Goal: Task Accomplishment & Management: Manage account settings

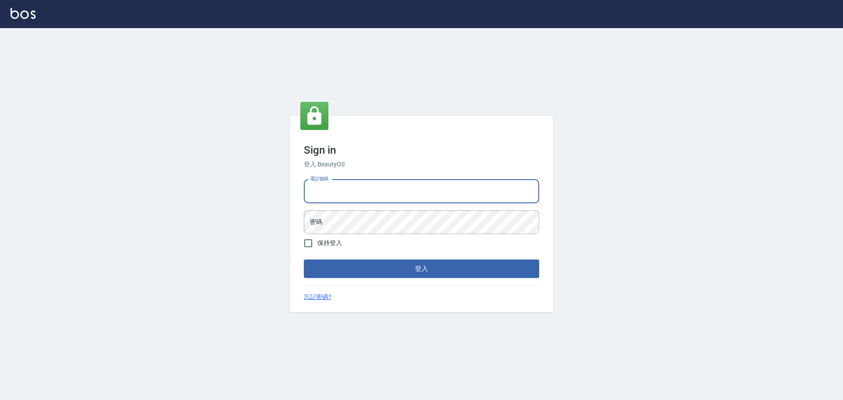
drag, startPoint x: 417, startPoint y: 188, endPoint x: 406, endPoint y: 196, distance: 13.2
click at [416, 188] on input "電話號碼" at bounding box center [421, 191] width 235 height 24
type input "0989189977"
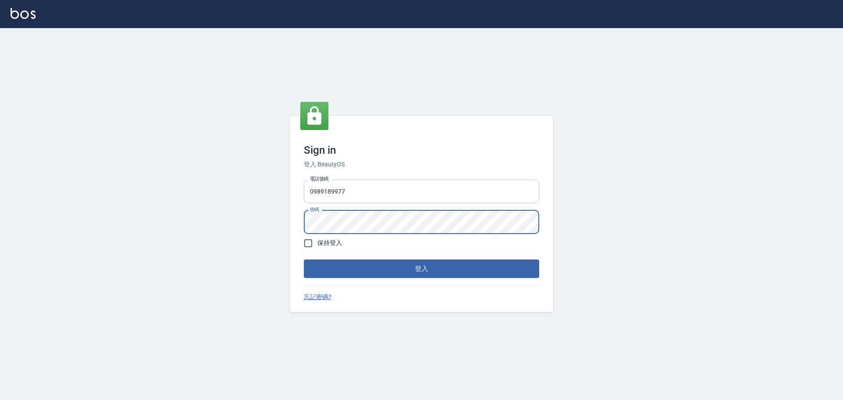
click at [304, 259] on button "登入" at bounding box center [421, 268] width 235 height 18
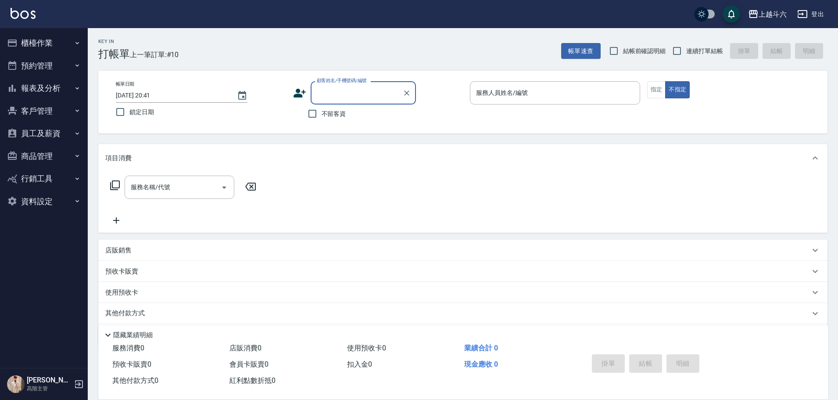
click at [333, 120] on label "不留客資" at bounding box center [324, 113] width 43 height 18
click at [322, 120] on input "不留客資" at bounding box center [312, 113] width 18 height 18
checkbox input "true"
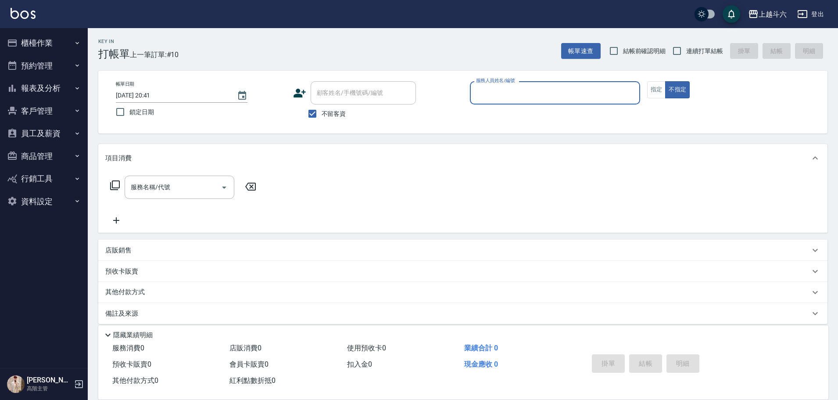
click at [709, 48] on span "連續打單結帳" at bounding box center [704, 51] width 37 height 9
click at [686, 48] on input "連續打單結帳" at bounding box center [677, 51] width 18 height 18
checkbox input "true"
click at [502, 97] on input "服務人員姓名/編號" at bounding box center [555, 92] width 162 height 15
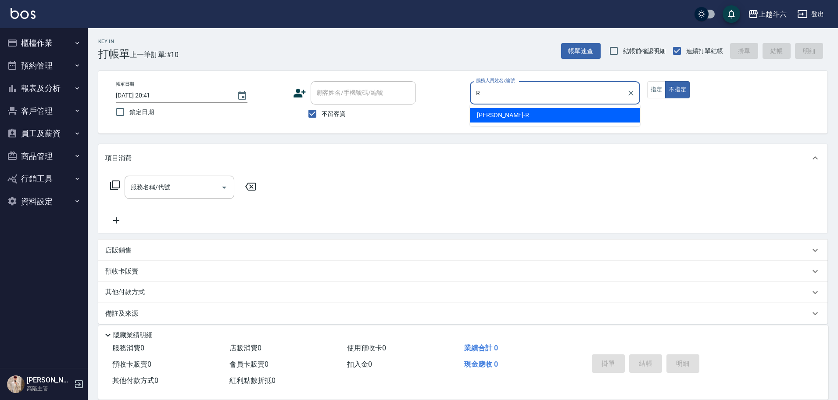
type input "R"
type button "false"
type input "[PERSON_NAME]"
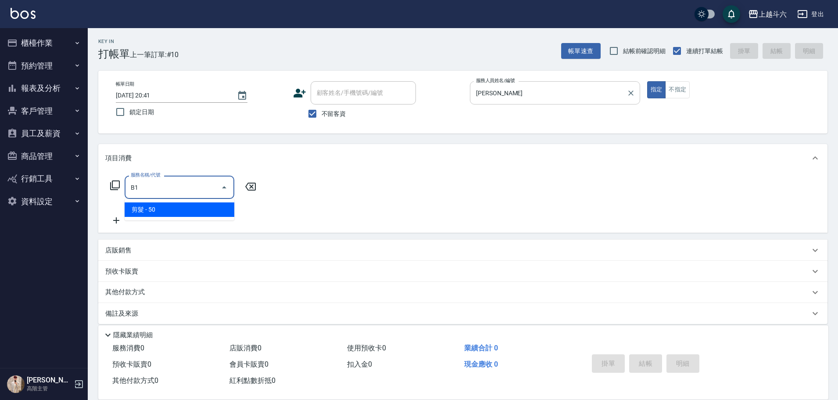
type input "剪髮(B1)"
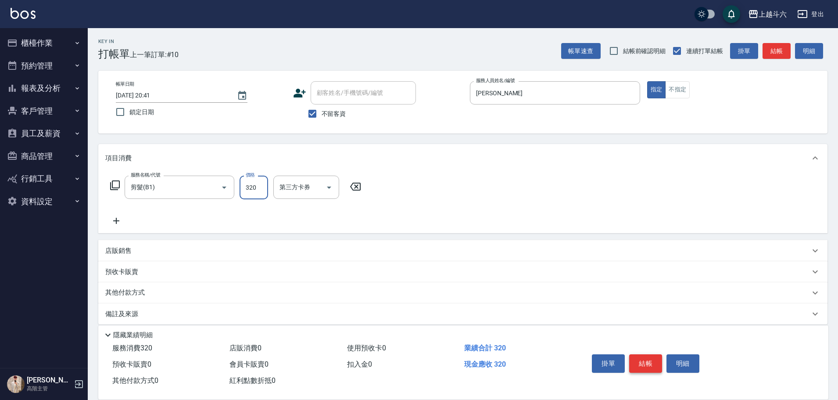
type input "320"
click at [639, 358] on button "結帳" at bounding box center [645, 363] width 33 height 18
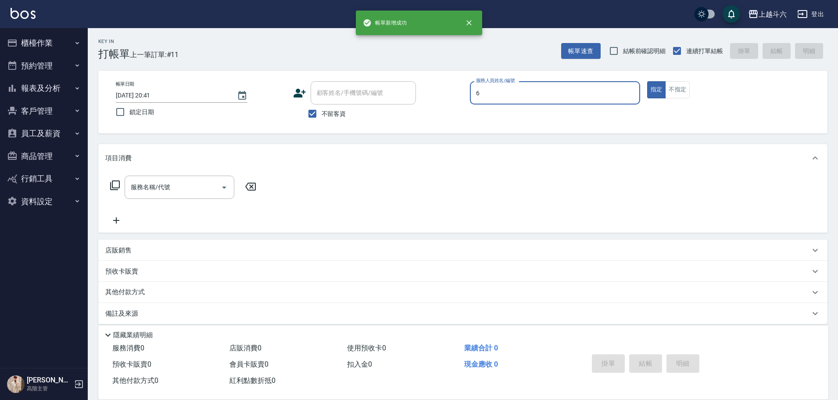
type input "6"
type button "true"
type input "[PERSON_NAME]-6"
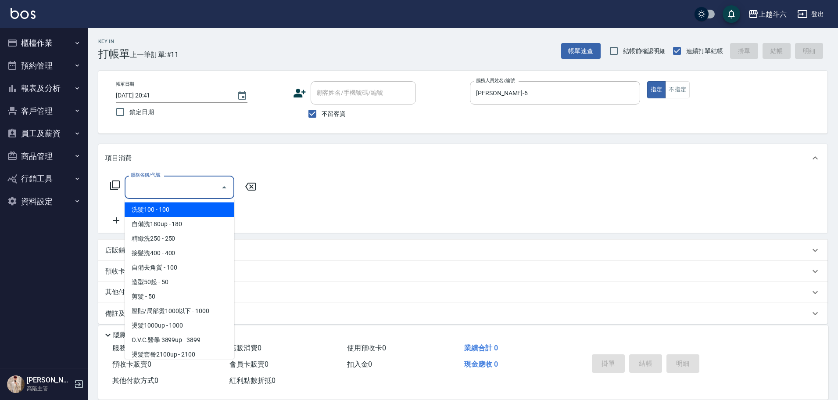
click at [147, 185] on input "服務名稱/代號" at bounding box center [173, 186] width 89 height 15
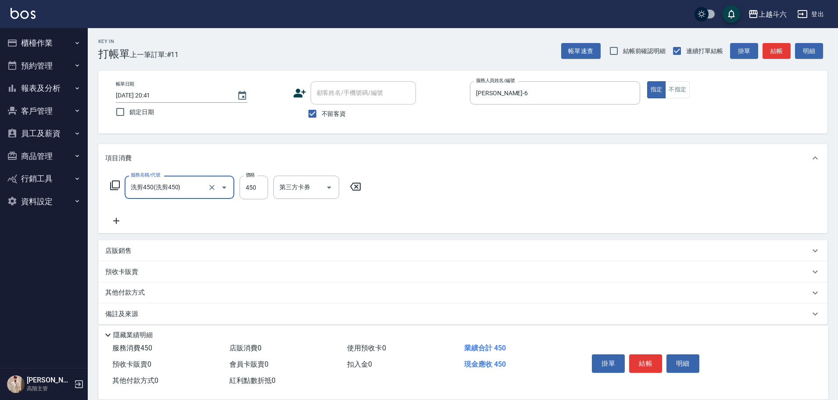
type input "洗剪450"
type input "600"
type input "萱芸-32"
click at [634, 355] on button "結帳" at bounding box center [645, 363] width 33 height 18
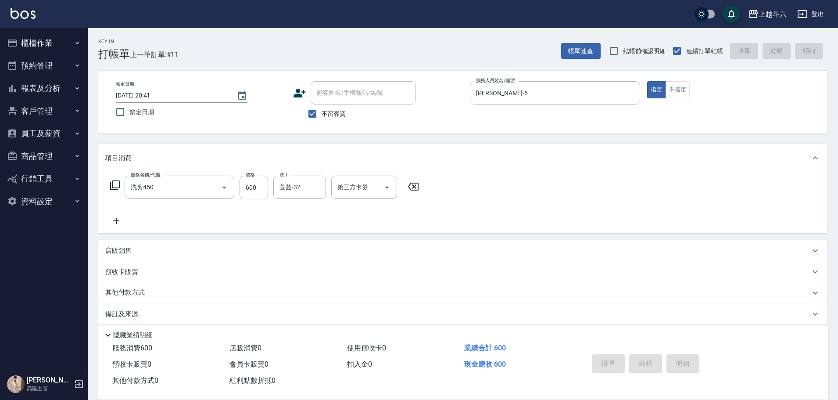
type input "[DATE] 20:42"
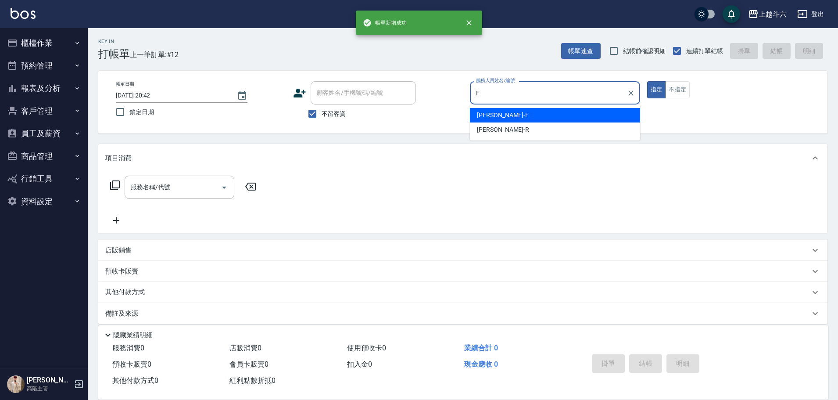
type input "[PERSON_NAME]"
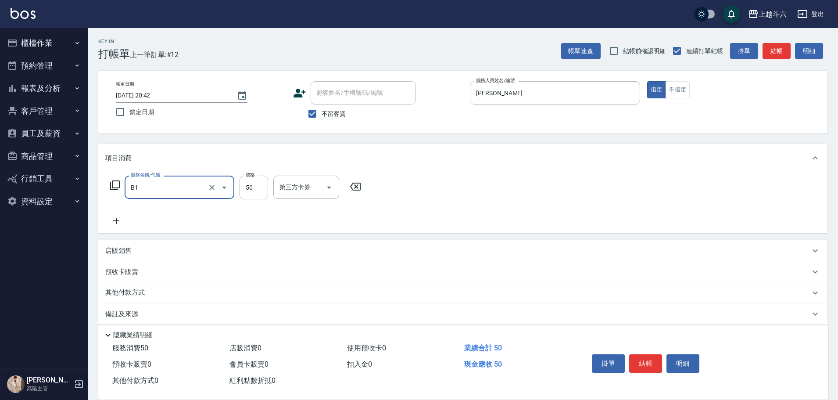
type input "剪髮(B1)"
type input "250"
click at [630, 354] on button "結帳" at bounding box center [645, 363] width 33 height 18
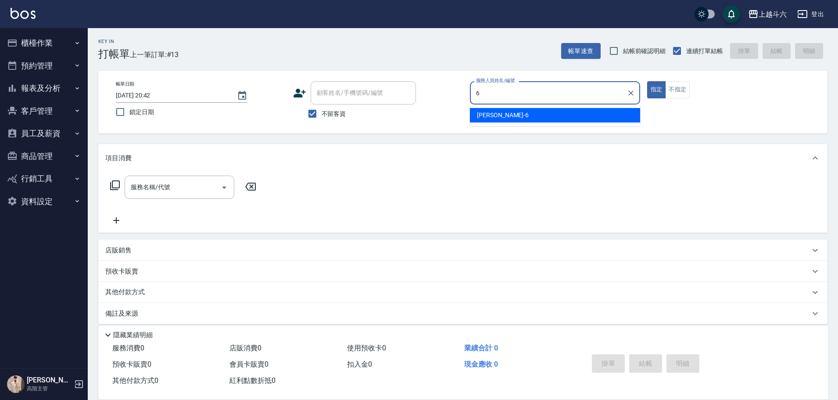
type input "[PERSON_NAME]-6"
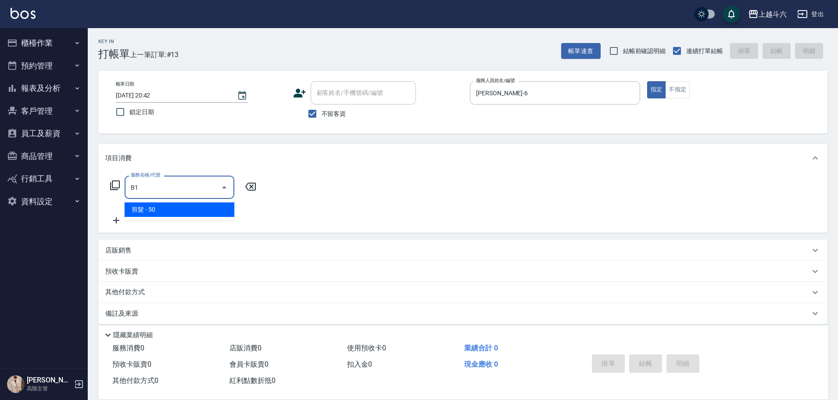
type input "剪髮(B1)"
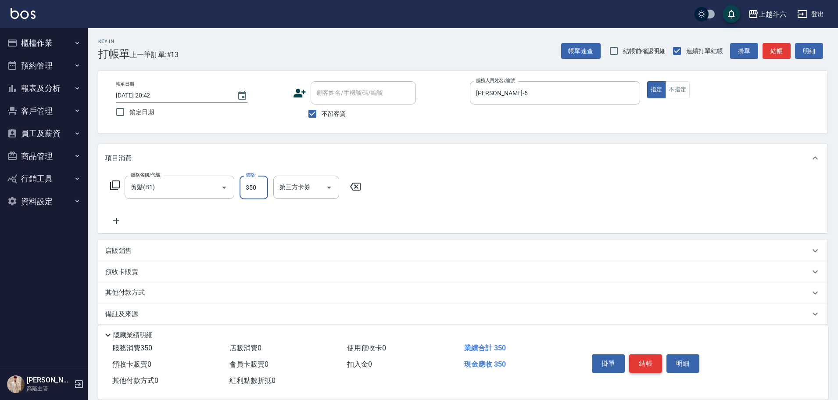
type input "350"
click at [630, 354] on button "結帳" at bounding box center [645, 363] width 33 height 18
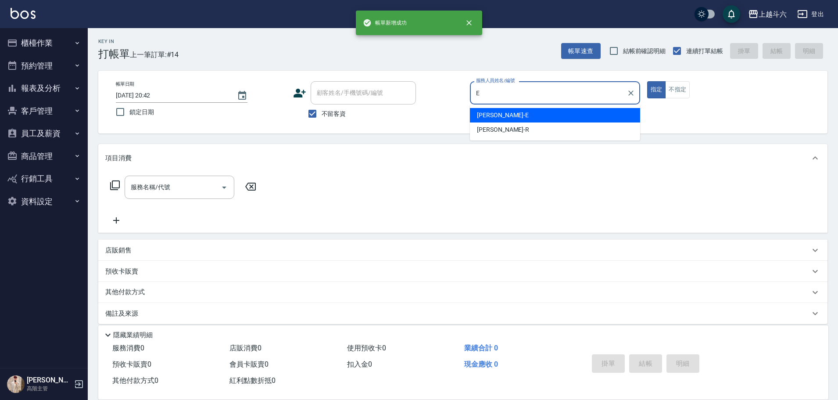
type input "[PERSON_NAME]"
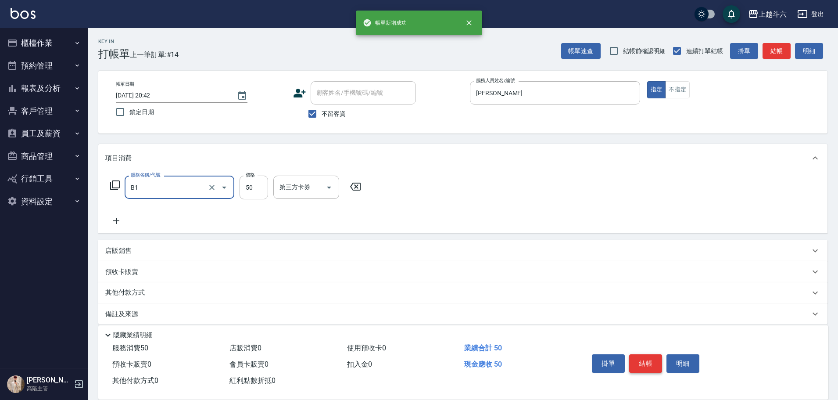
type input "剪髮(B1)"
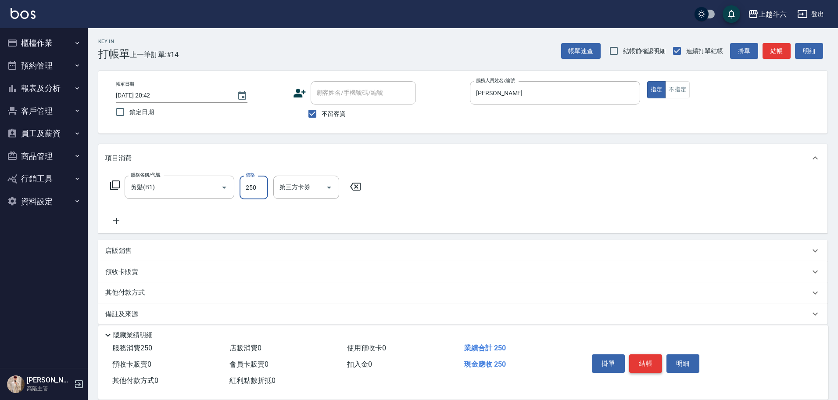
type input "250"
click at [651, 363] on button "結帳" at bounding box center [645, 363] width 33 height 18
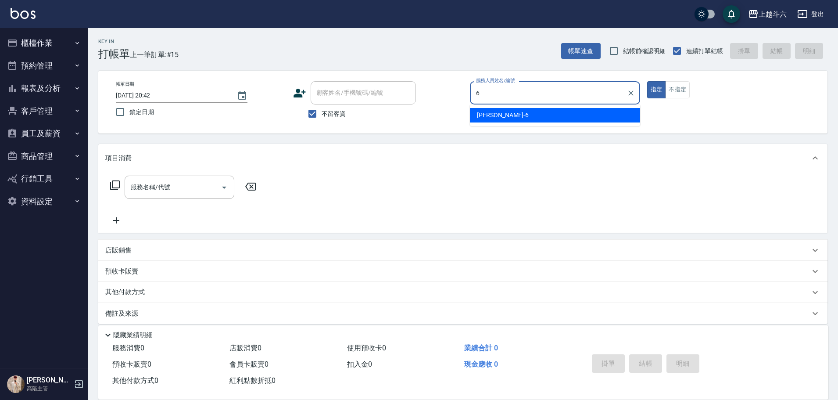
type input "[PERSON_NAME]-6"
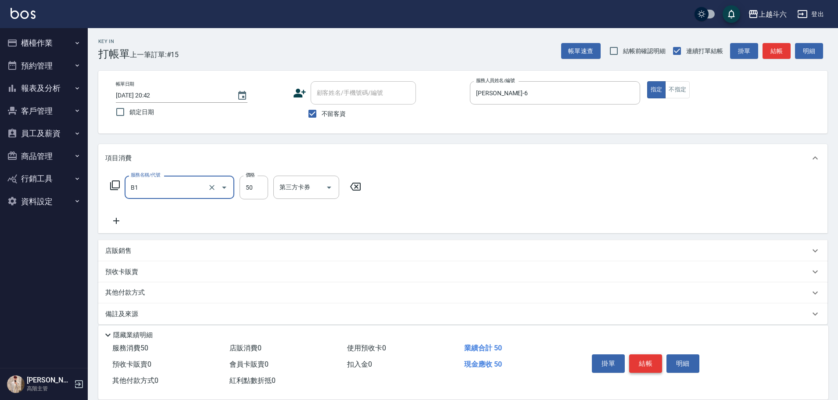
type input "剪髮(B1)"
type input "350"
click at [651, 363] on button "結帳" at bounding box center [645, 363] width 33 height 18
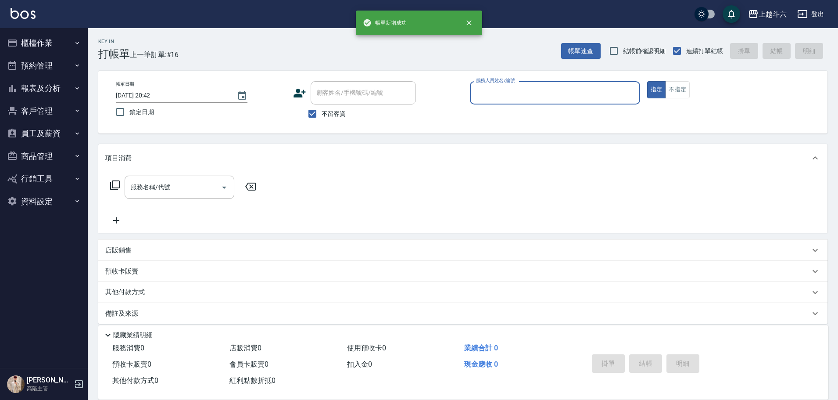
click at [70, 40] on button "櫃檯作業" at bounding box center [44, 43] width 81 height 23
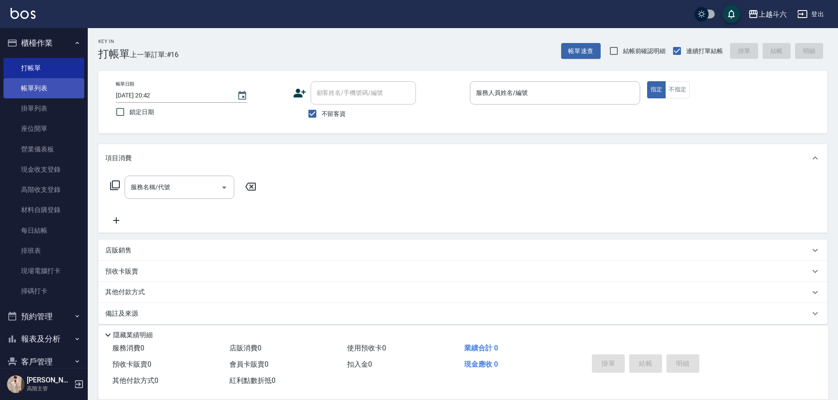
click at [74, 79] on link "帳單列表" at bounding box center [44, 88] width 81 height 20
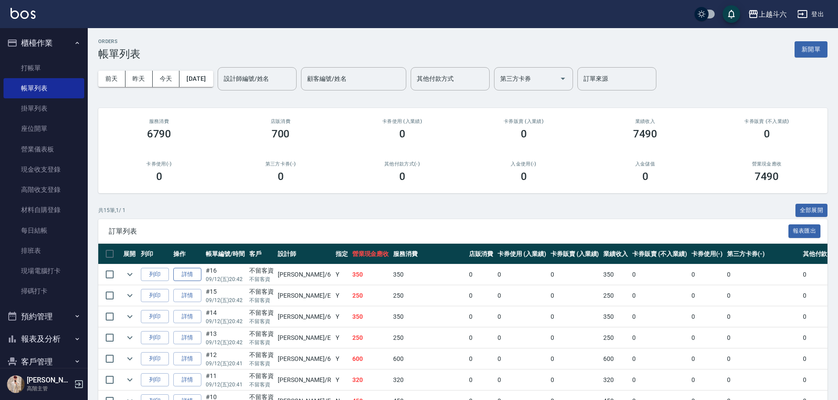
click at [190, 277] on link "詳情" at bounding box center [187, 275] width 28 height 14
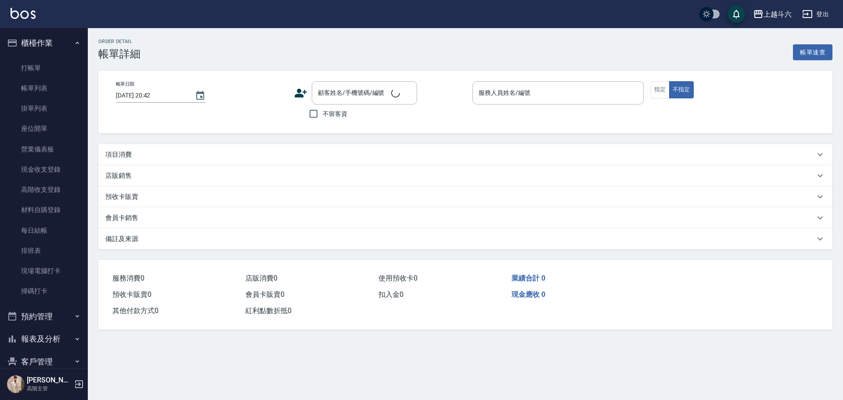
checkbox input "true"
type input "[PERSON_NAME]-6"
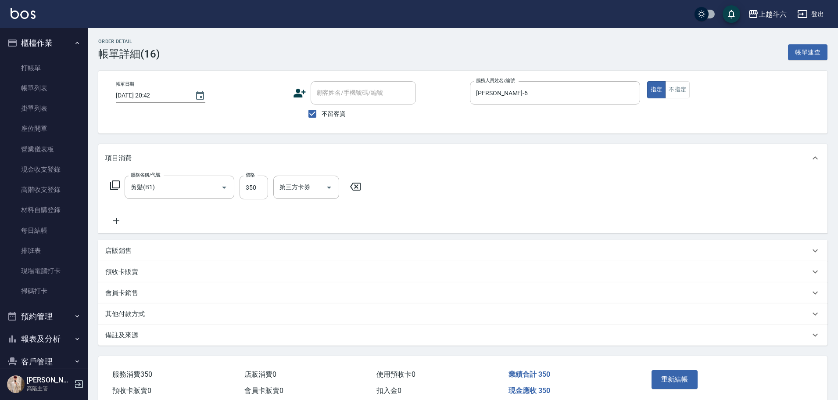
type input "剪髮(B1)"
click at [324, 186] on icon "Open" at bounding box center [329, 187] width 11 height 11
drag, startPoint x: 312, startPoint y: 267, endPoint x: 325, endPoint y: 263, distance: 13.6
click at [312, 267] on span "儲值卡" at bounding box center [306, 267] width 66 height 14
type input "儲值卡"
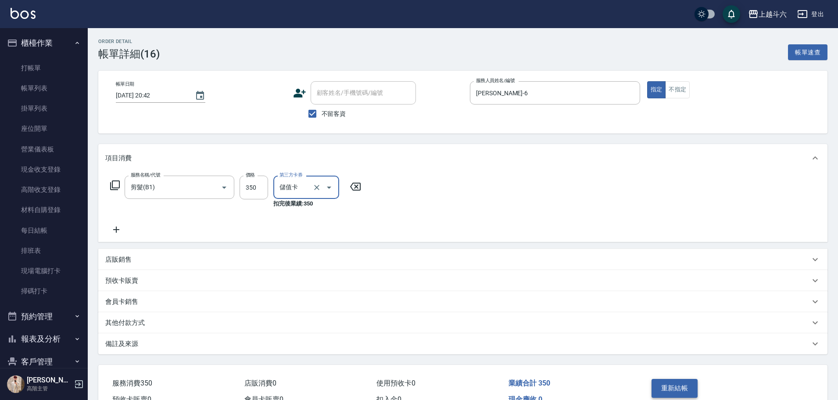
click at [675, 389] on button "重新結帳" at bounding box center [675, 388] width 47 height 18
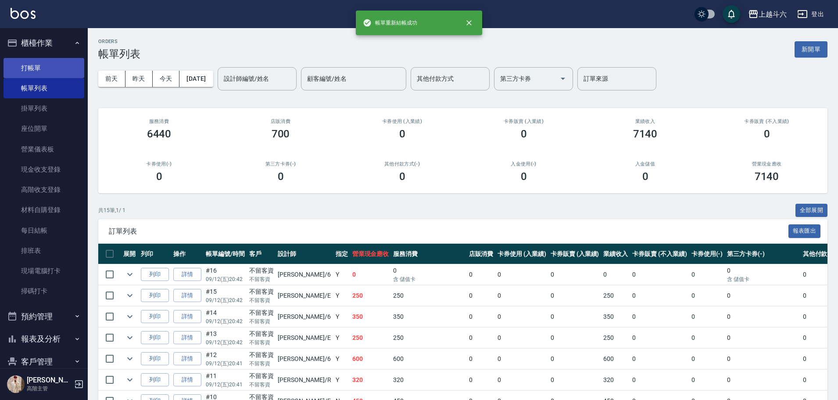
click at [62, 68] on link "打帳單" at bounding box center [44, 68] width 81 height 20
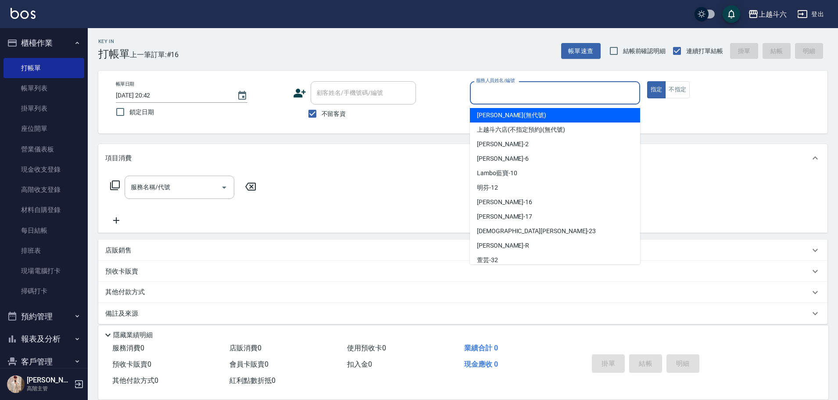
click at [506, 90] on input "服務人員姓名/編號" at bounding box center [555, 92] width 162 height 15
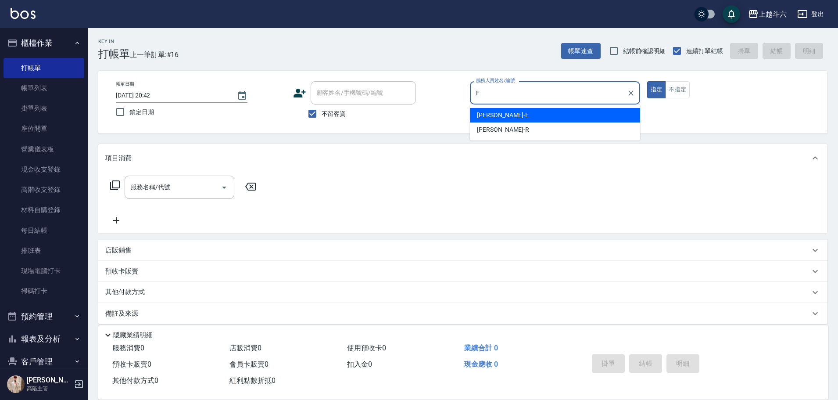
type input "E"
type button "true"
type input "[PERSON_NAME]"
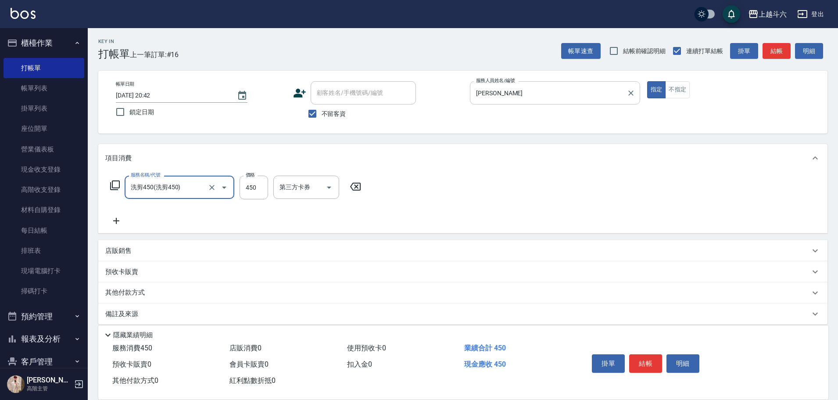
type input "洗剪450"
type input "[PERSON_NAME]"
click at [650, 364] on button "結帳" at bounding box center [645, 363] width 33 height 18
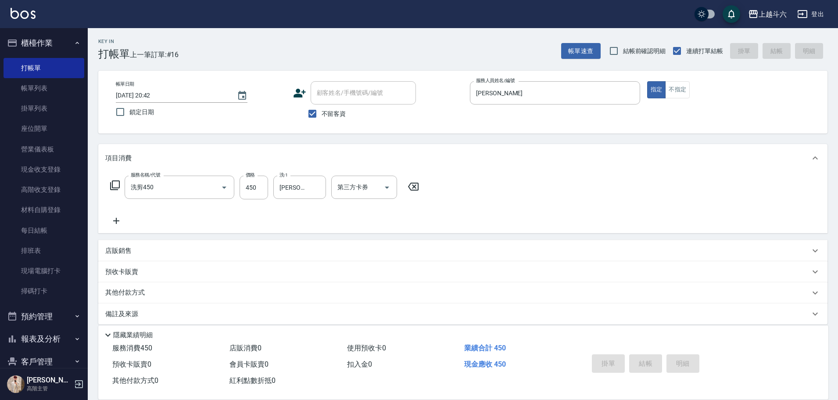
type input "[DATE] 20:43"
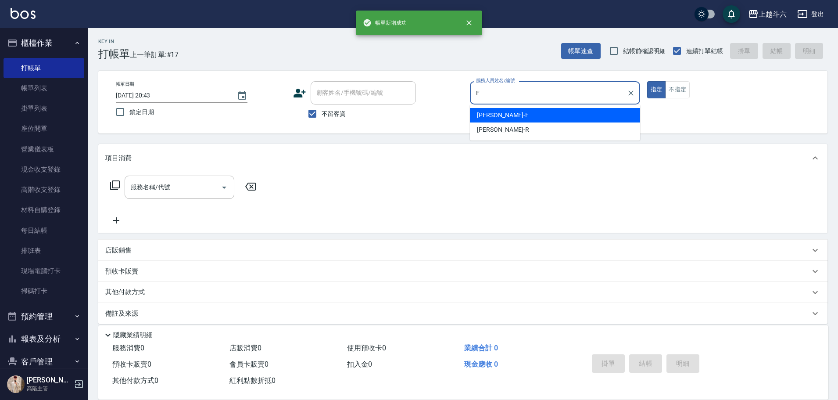
type input "[PERSON_NAME]"
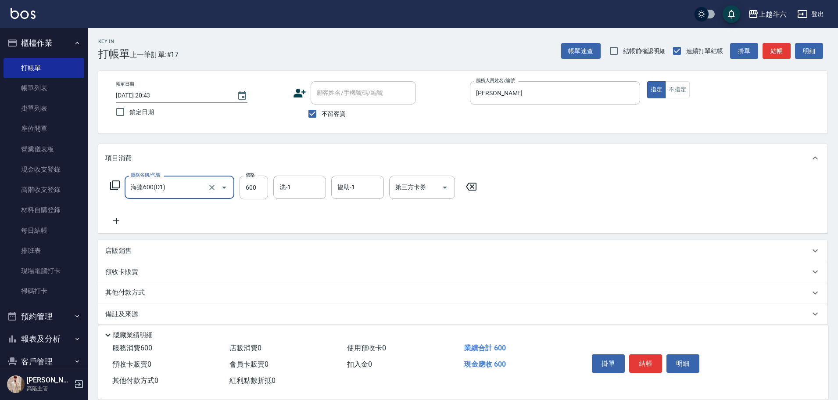
type input "海藻600(D1)"
type input "萱芸-32"
click at [650, 357] on button "結帳" at bounding box center [645, 363] width 33 height 18
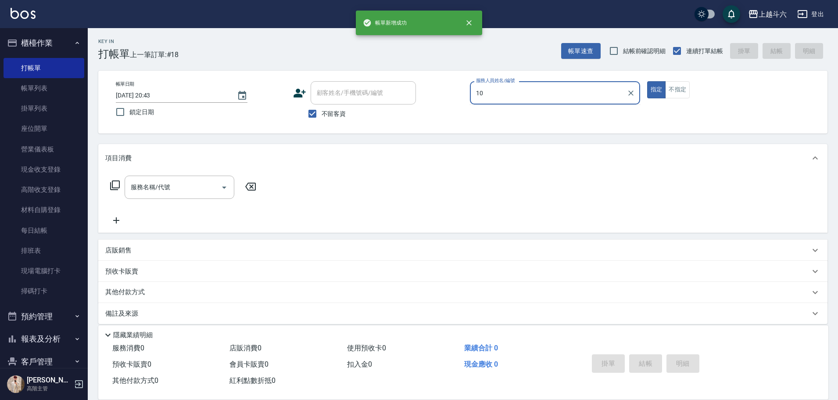
type input "Lambo藍寶-10"
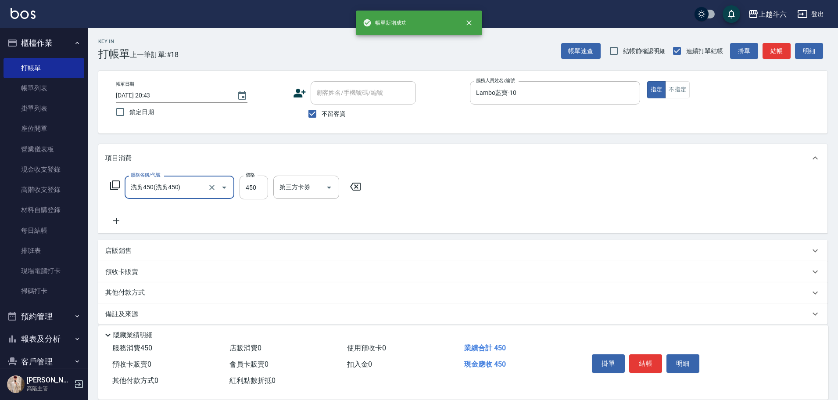
type input "洗剪450"
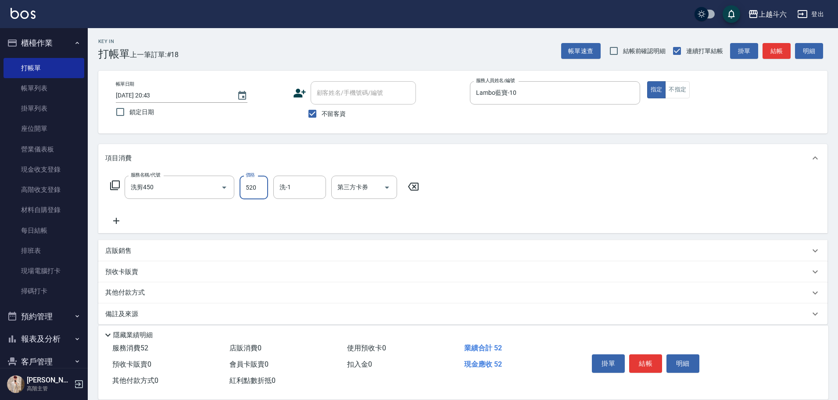
type input "520"
type input "Lambo藍寶-10"
click at [650, 357] on button "結帳" at bounding box center [645, 363] width 33 height 18
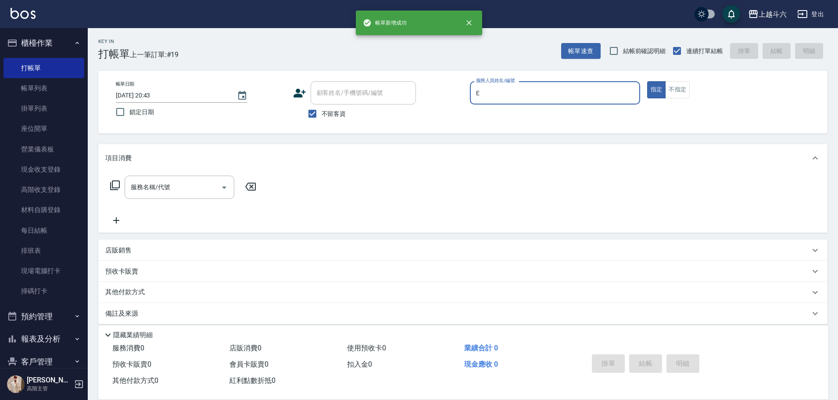
type input "[PERSON_NAME]"
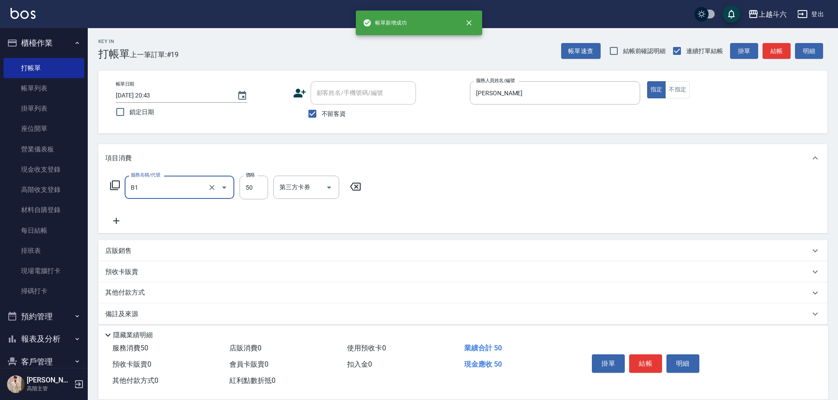
type input "剪髮(B1)"
type input "200"
click at [650, 357] on button "結帳" at bounding box center [645, 363] width 33 height 18
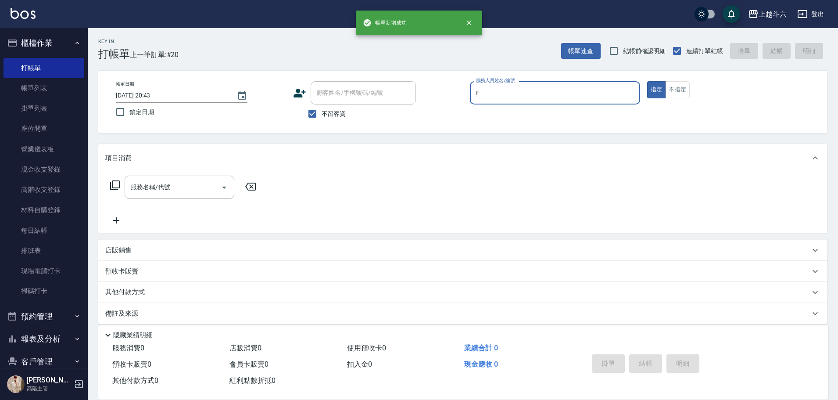
type input "[PERSON_NAME]"
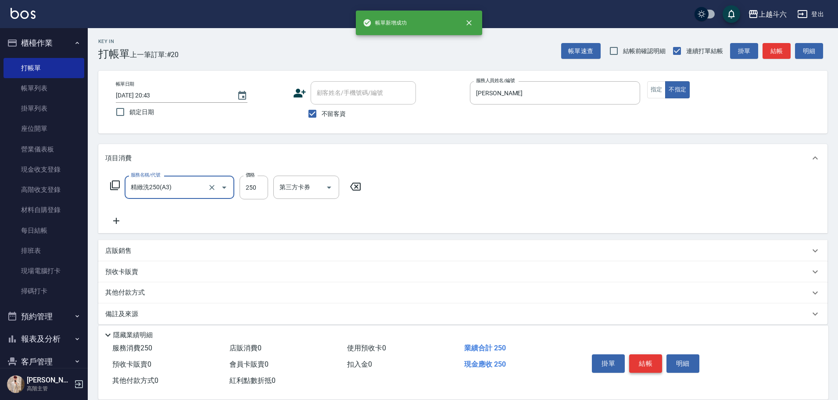
type input "精緻洗250(A3)"
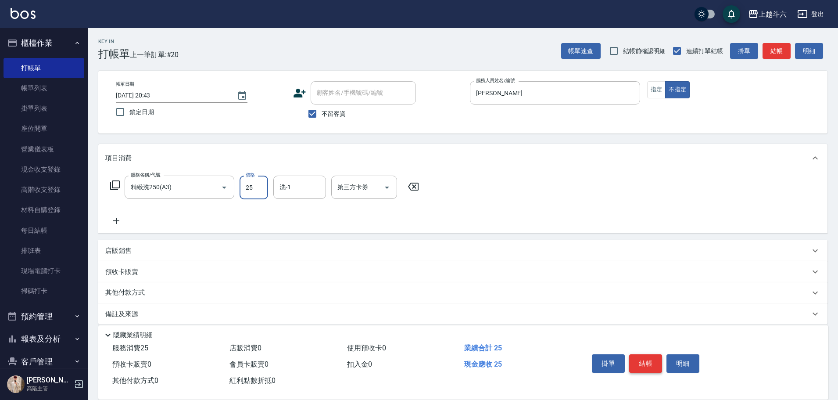
type input "250"
type input "萱芸-32"
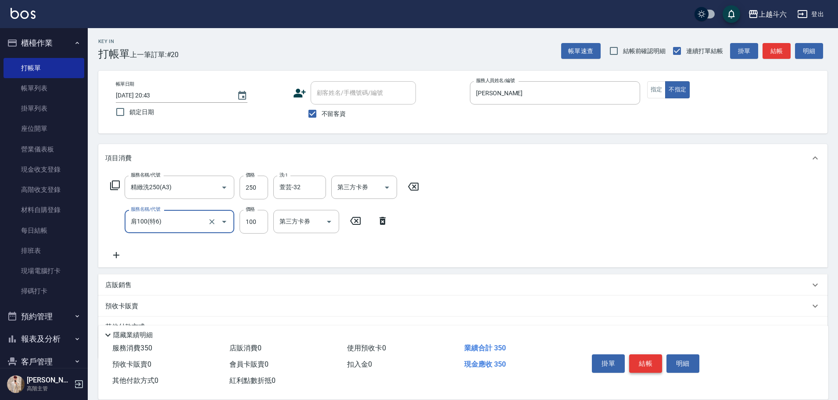
type input "肩100(特6)"
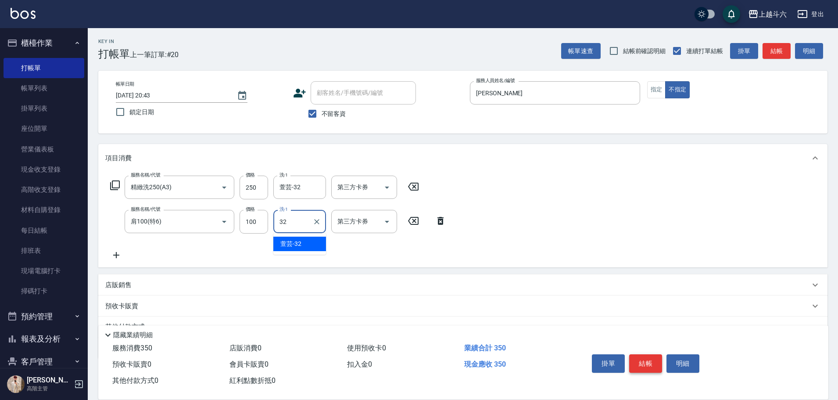
type input "萱芸-32"
click at [648, 357] on button "結帳" at bounding box center [645, 363] width 33 height 18
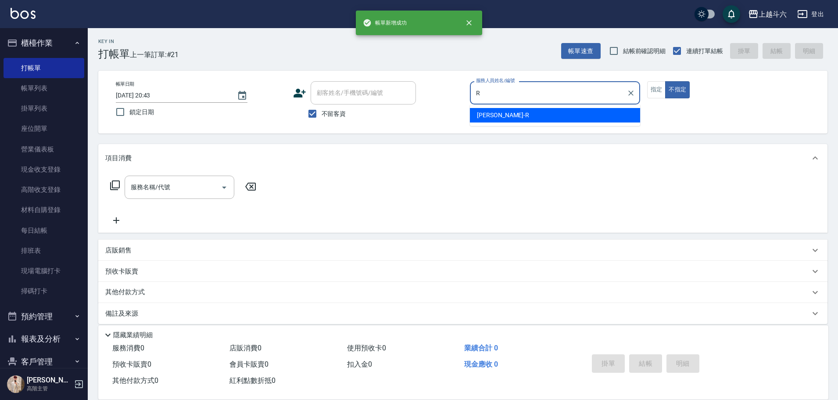
type input "R"
type button "false"
type input "[PERSON_NAME]"
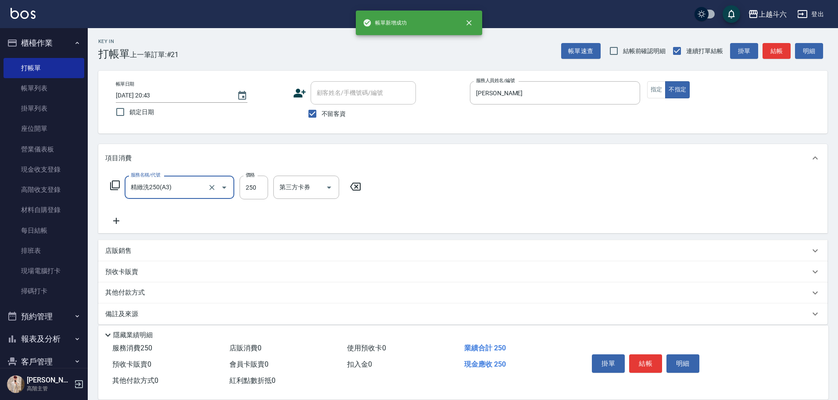
type input "精緻洗250(A3)"
type input "[PERSON_NAME]"
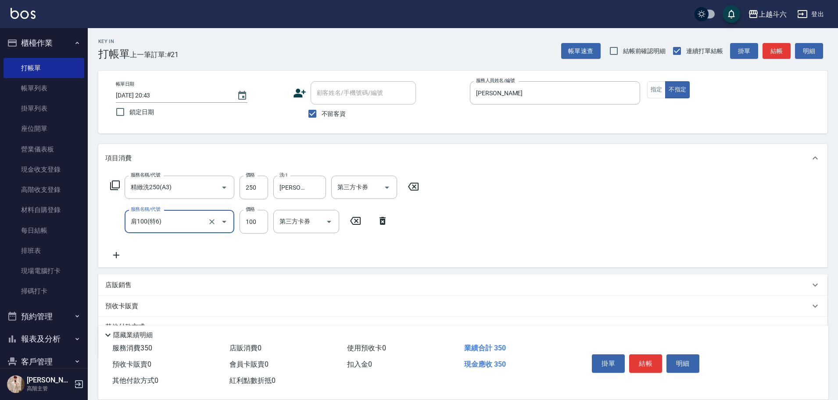
type input "肩100(特6)"
type input "[PERSON_NAME]"
click at [650, 359] on button "結帳" at bounding box center [645, 363] width 33 height 18
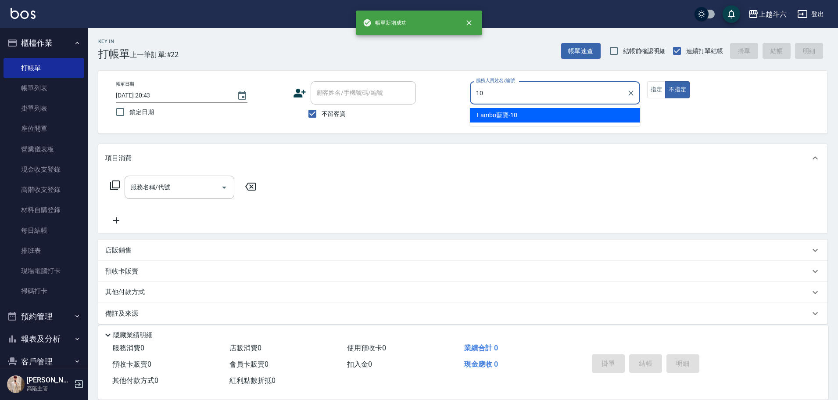
type input "Lambo藍寶-10"
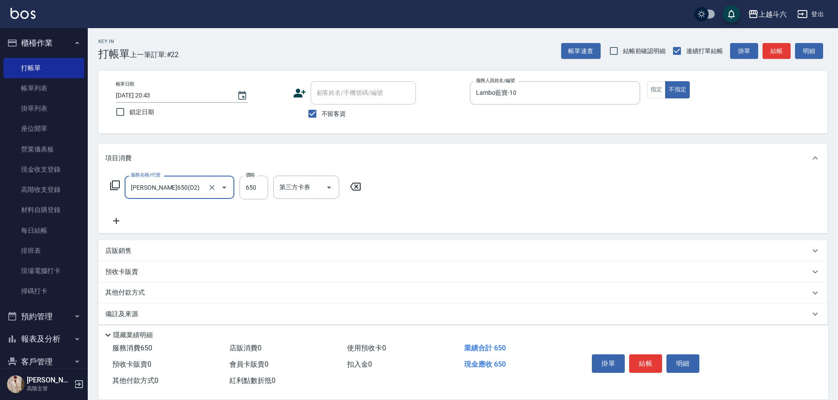
type input "[PERSON_NAME]650(D2)"
type input "萱芸-32"
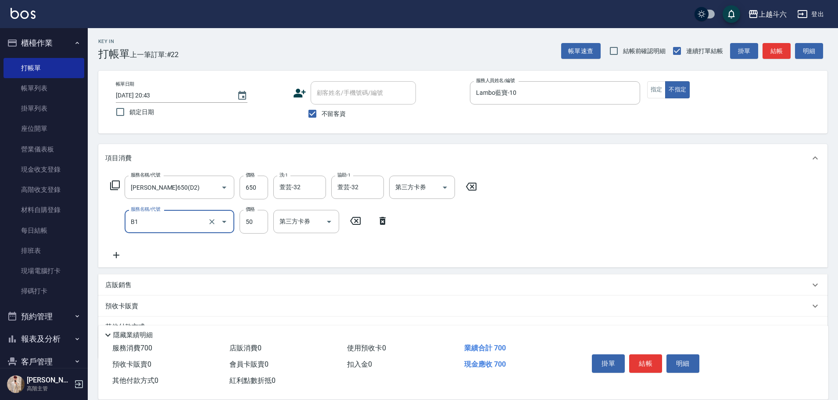
type input "剪髮(B1)"
type input "100"
click at [650, 362] on button "結帳" at bounding box center [645, 363] width 33 height 18
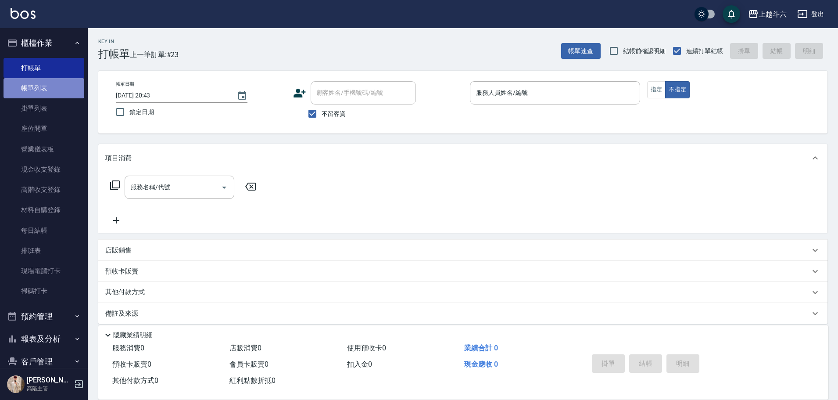
click at [50, 79] on link "帳單列表" at bounding box center [44, 88] width 81 height 20
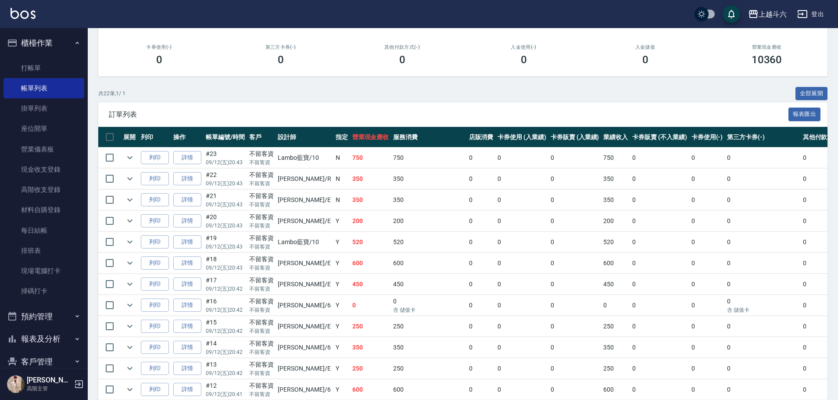
scroll to position [132, 0]
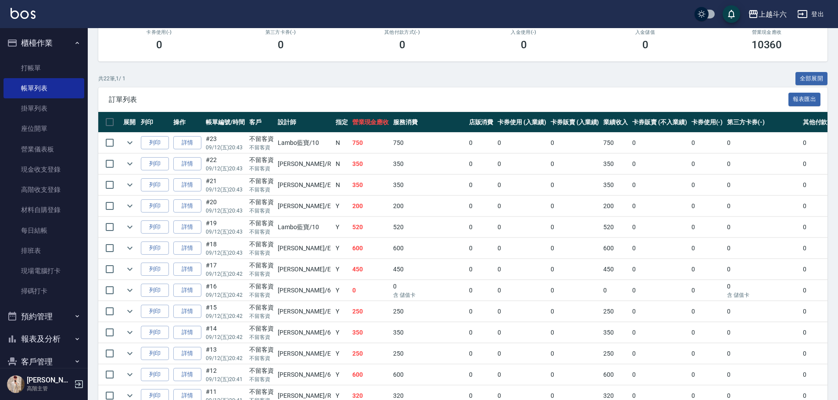
click at [523, 75] on div "共 22 筆, 1 / 1 全部展開" at bounding box center [462, 79] width 729 height 14
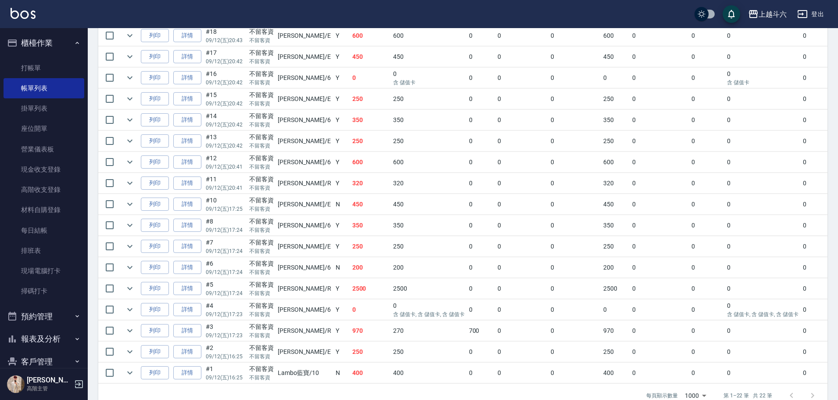
scroll to position [325, 0]
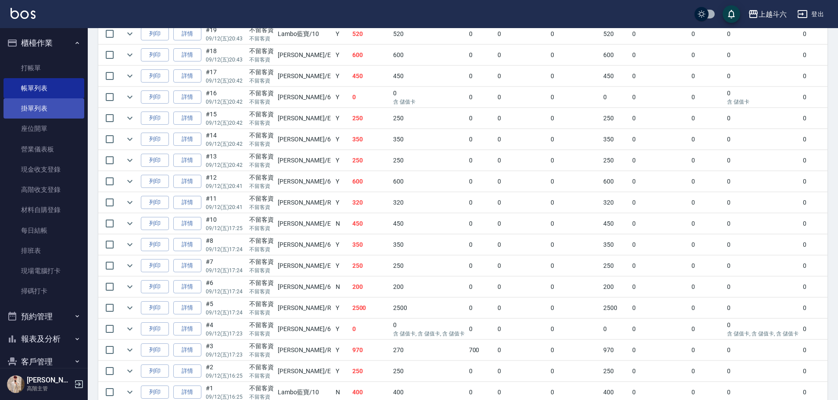
click at [55, 104] on link "掛單列表" at bounding box center [44, 108] width 81 height 20
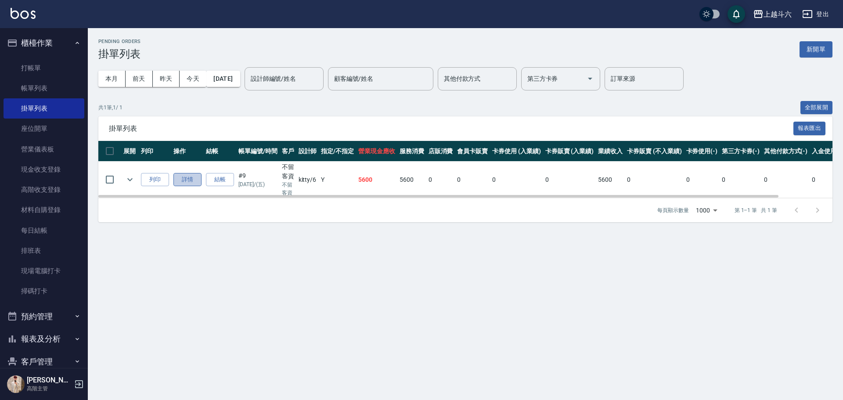
click at [180, 178] on link "詳情" at bounding box center [187, 180] width 28 height 14
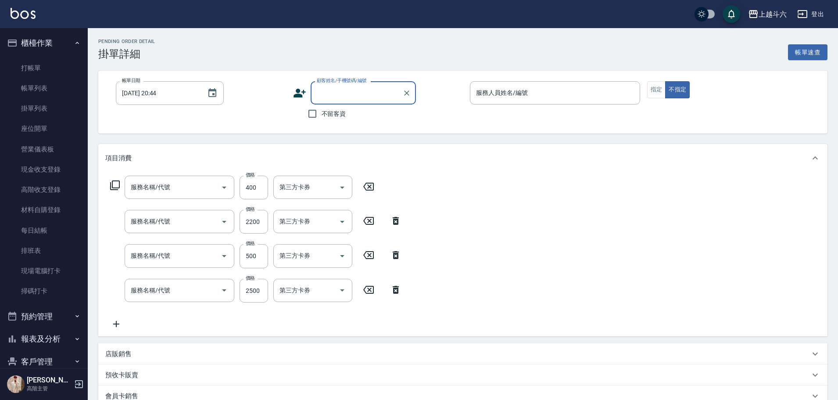
type input "[DATE] 17:24"
checkbox input "true"
type input "[PERSON_NAME]-6"
type input "頭皮隔離400(L5)"
type input "染髮1000以上(L1)"
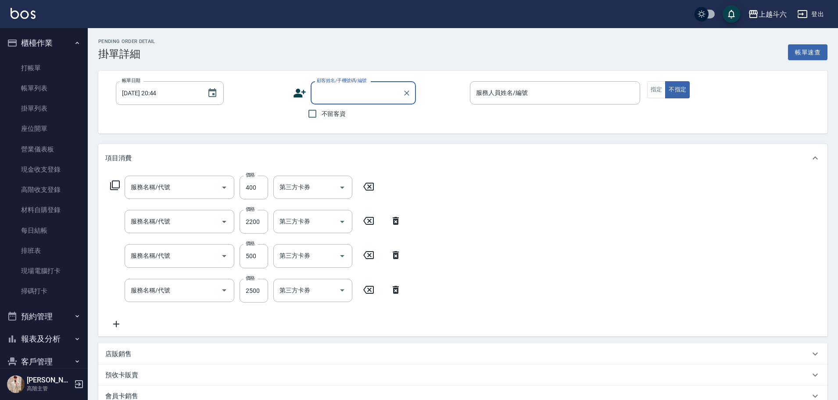
type input "燙髮500up(C5)"
type input "燙髮1000up(C2)"
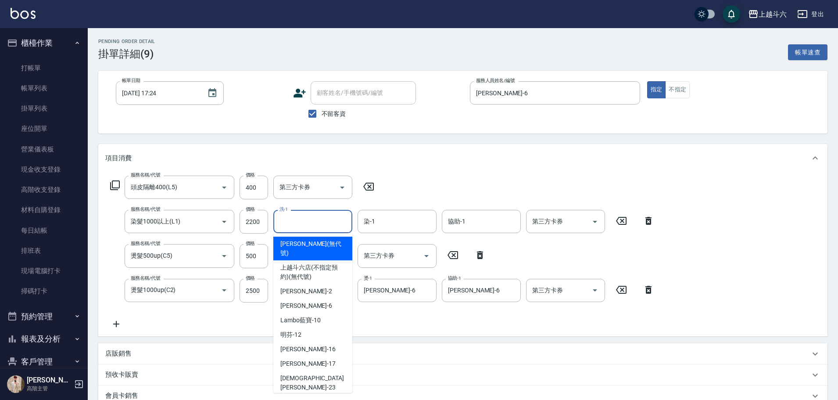
click at [316, 217] on input "洗-1" at bounding box center [312, 221] width 71 height 15
type input "[PERSON_NAME](無代號)"
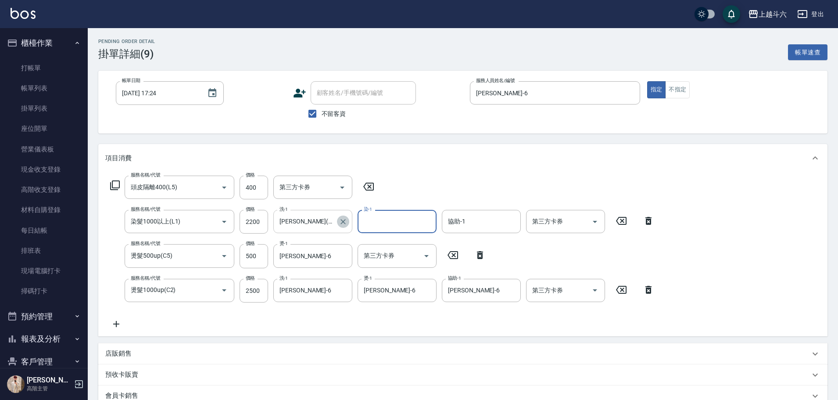
click at [341, 220] on icon "Clear" at bounding box center [343, 221] width 9 height 9
click at [345, 290] on icon "Clear" at bounding box center [343, 290] width 9 height 9
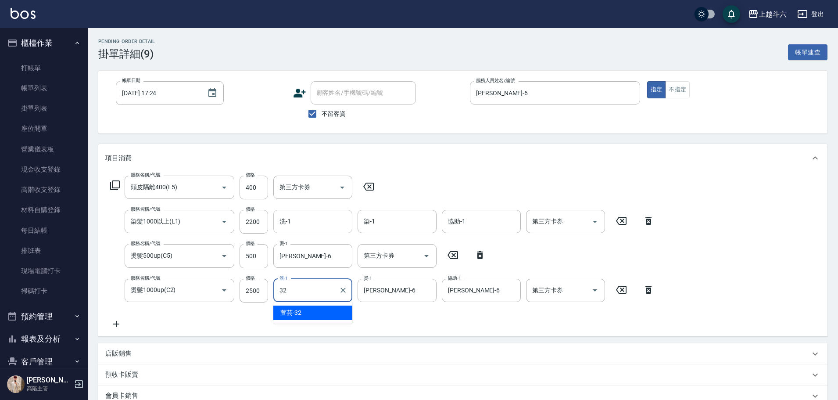
type input "萱芸-32"
click at [397, 224] on input "染-1" at bounding box center [397, 221] width 71 height 15
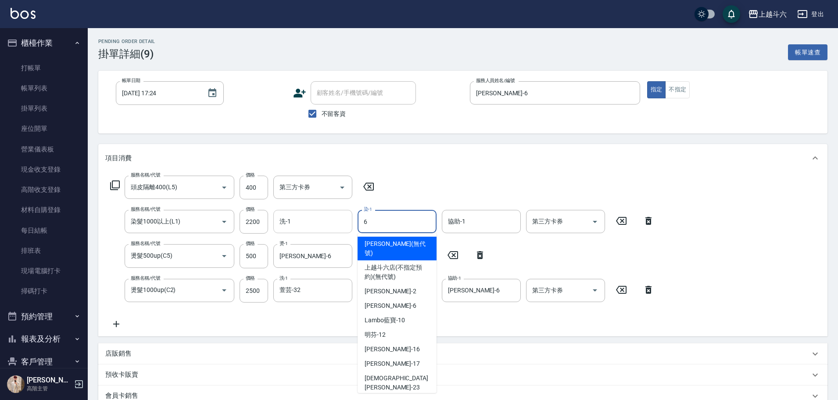
type input "[PERSON_NAME]-6"
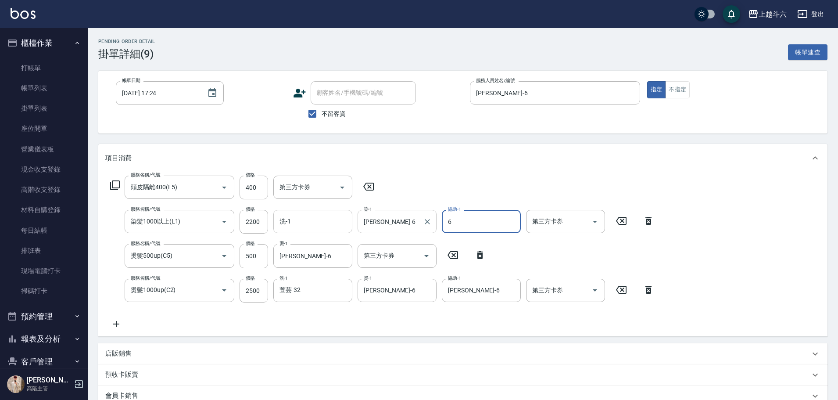
type input "[PERSON_NAME]-6"
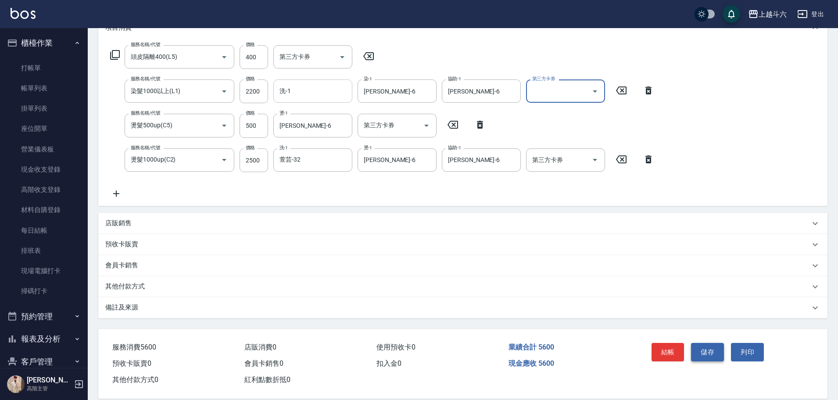
scroll to position [132, 0]
click at [593, 162] on icon "Open" at bounding box center [595, 158] width 11 height 11
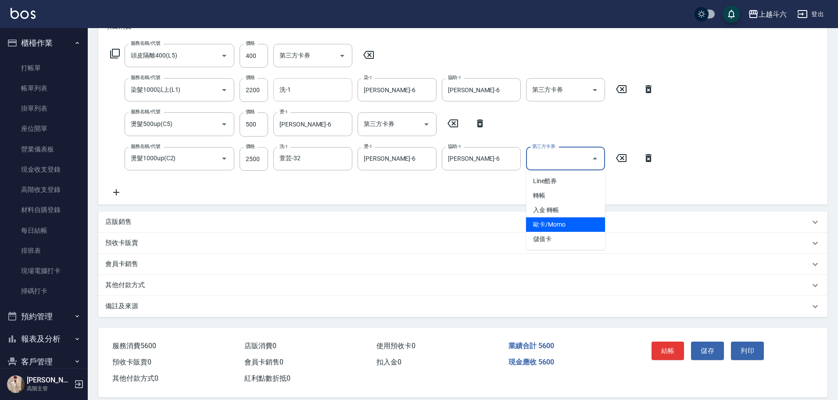
drag, startPoint x: 582, startPoint y: 239, endPoint x: 584, endPoint y: 235, distance: 4.7
click at [583, 239] on span "儲值卡" at bounding box center [565, 239] width 79 height 14
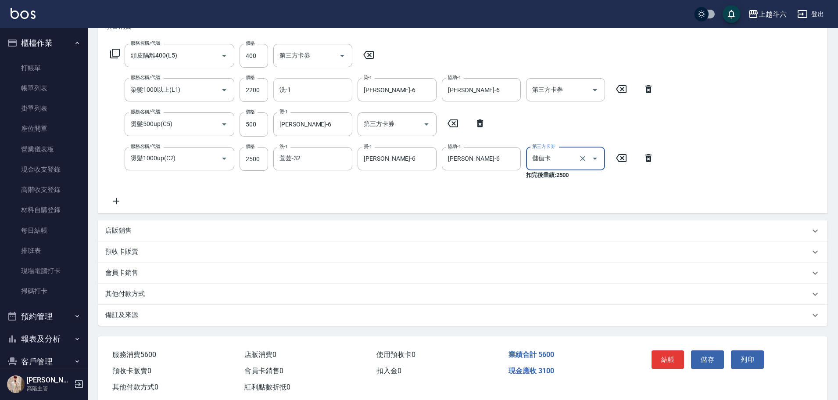
type input "儲值卡"
click at [422, 123] on icon "Open" at bounding box center [426, 124] width 11 height 11
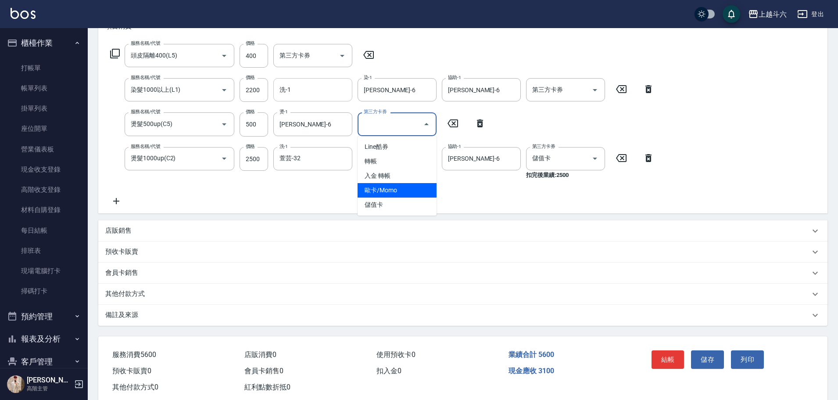
click at [413, 198] on span "儲值卡" at bounding box center [397, 204] width 79 height 14
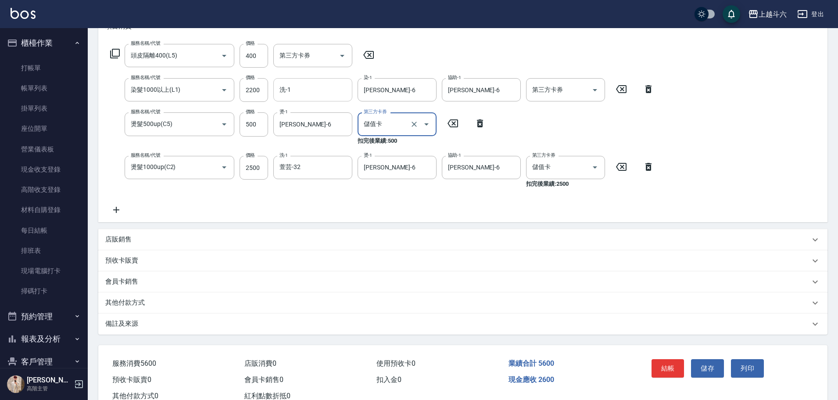
type input "儲值卡"
click at [600, 84] on div at bounding box center [594, 89] width 13 height 23
click at [600, 92] on icon "Open" at bounding box center [595, 90] width 11 height 11
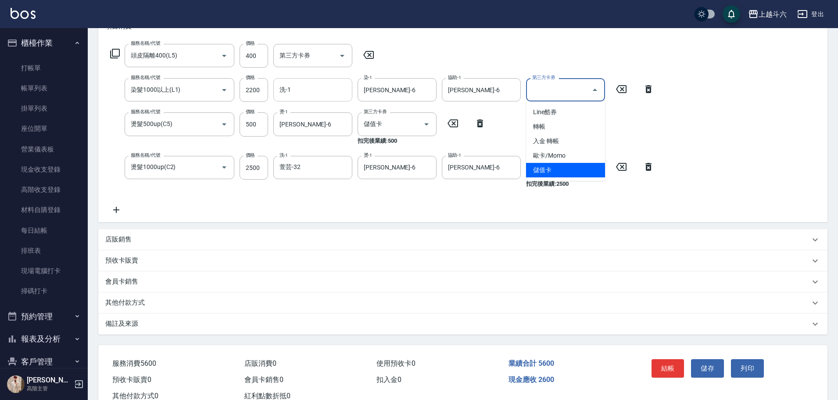
drag, startPoint x: 571, startPoint y: 169, endPoint x: 565, endPoint y: 165, distance: 6.7
click at [571, 169] on span "儲值卡" at bounding box center [565, 170] width 79 height 14
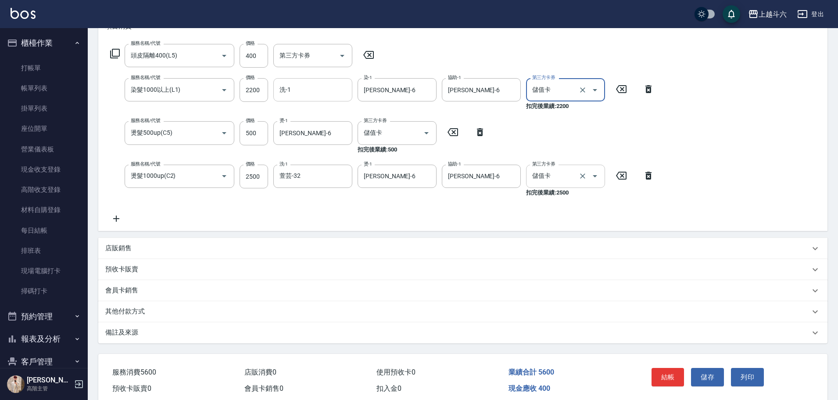
type input "儲值卡"
click at [344, 61] on icon "Open" at bounding box center [342, 55] width 11 height 11
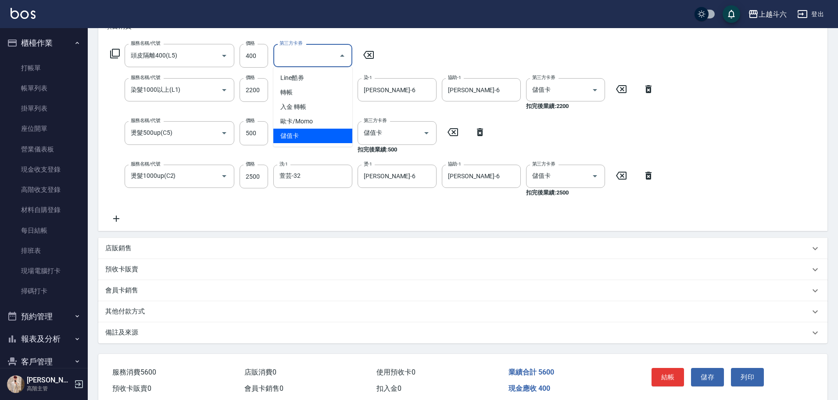
click at [325, 134] on span "儲值卡" at bounding box center [312, 136] width 79 height 14
type input "儲值卡"
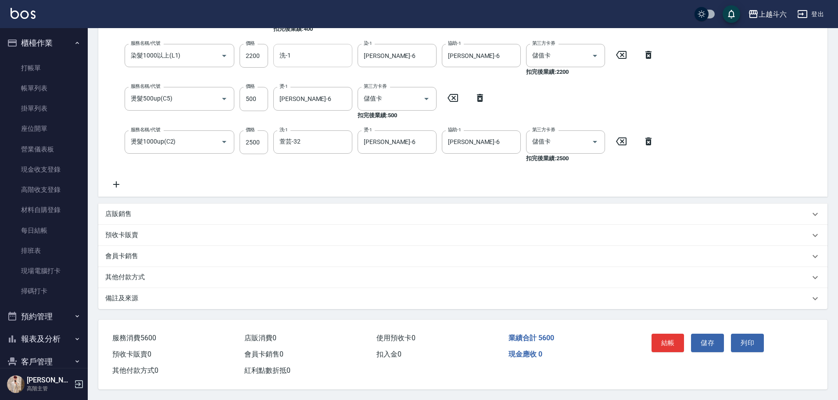
scroll to position [179, 0]
click at [702, 339] on button "儲存" at bounding box center [707, 343] width 33 height 18
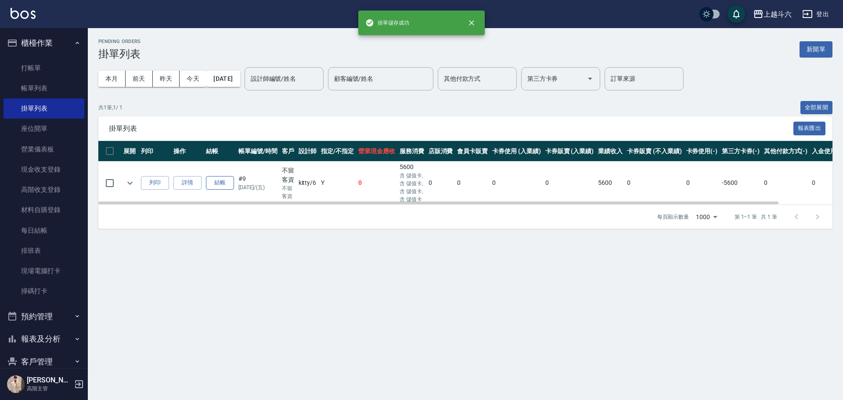
click at [220, 183] on button "結帳" at bounding box center [220, 183] width 28 height 14
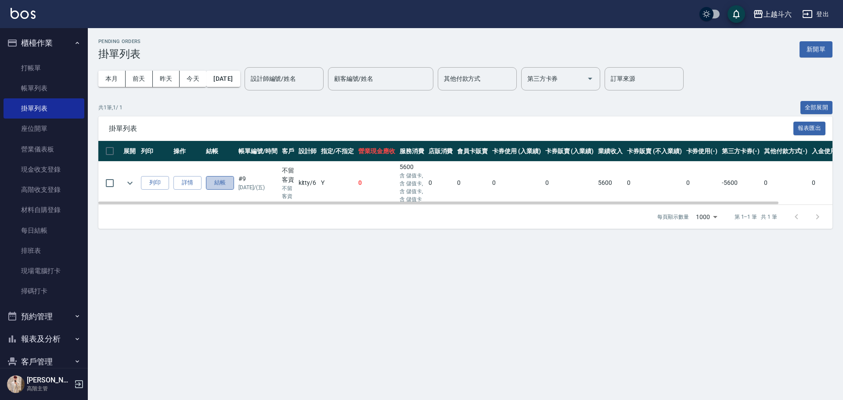
click at [223, 181] on button "結帳" at bounding box center [220, 183] width 28 height 14
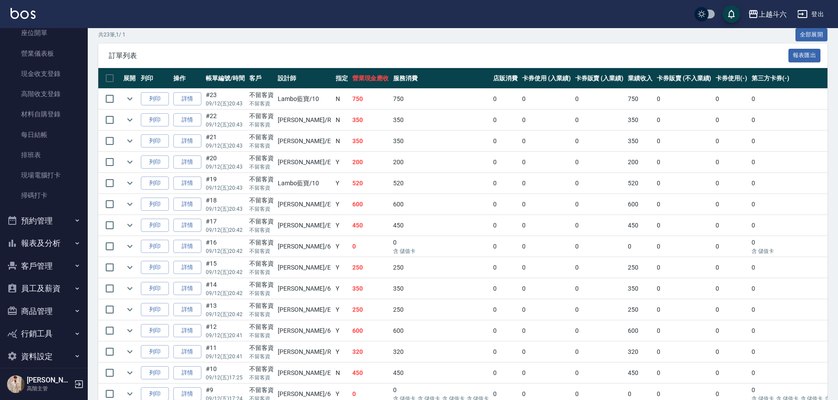
scroll to position [106, 0]
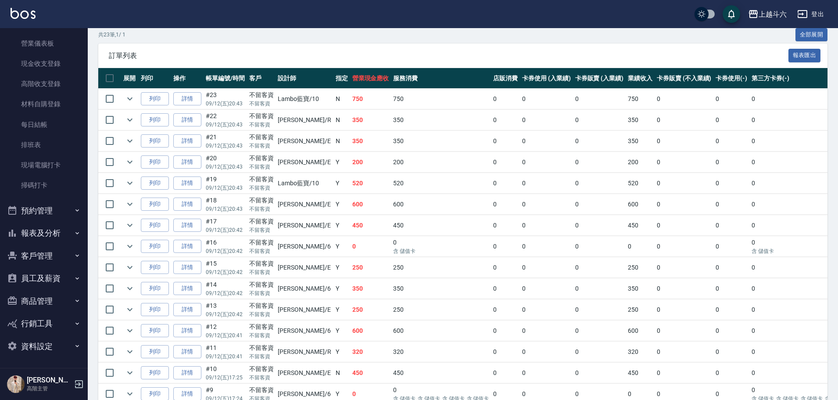
click at [46, 226] on button "報表及分析" at bounding box center [44, 233] width 81 height 23
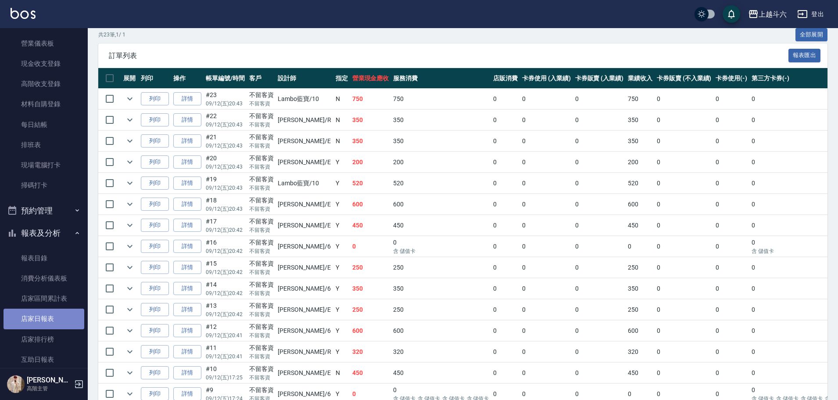
click at [61, 309] on link "店家日報表" at bounding box center [44, 319] width 81 height 20
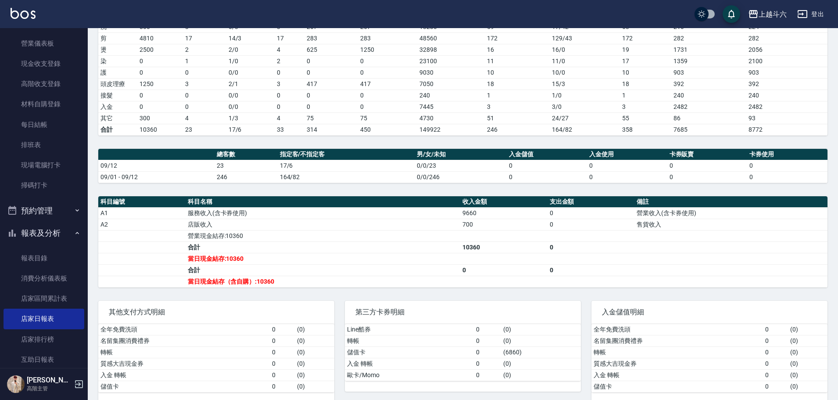
scroll to position [158, 0]
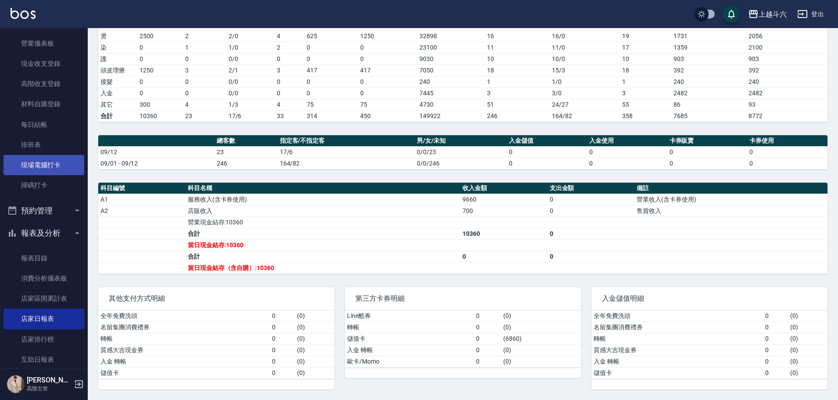
drag, startPoint x: 83, startPoint y: 157, endPoint x: 66, endPoint y: 175, distance: 25.1
drag, startPoint x: 66, startPoint y: 175, endPoint x: 48, endPoint y: 186, distance: 20.7
drag, startPoint x: 48, startPoint y: 186, endPoint x: 230, endPoint y: 176, distance: 182.0
click at [230, 176] on div "上越斗六 [DATE] 店家日報表 列印時間： [DATE][PHONE_NUMBER]:46 Merchant Daily Report 店家日報表 [DA…" at bounding box center [463, 135] width 750 height 529
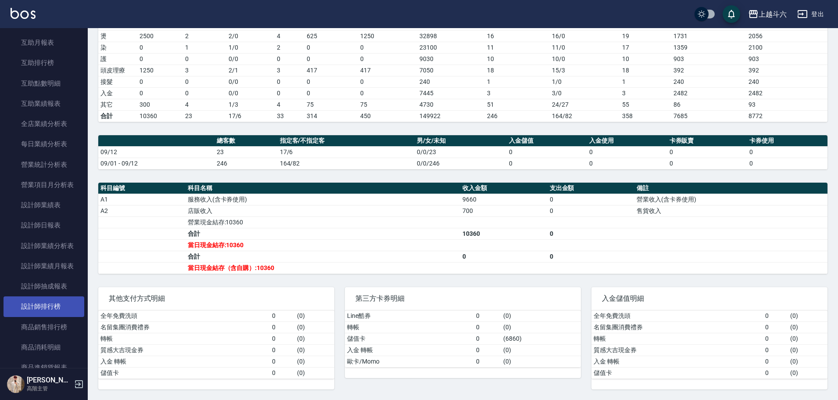
scroll to position [457, 0]
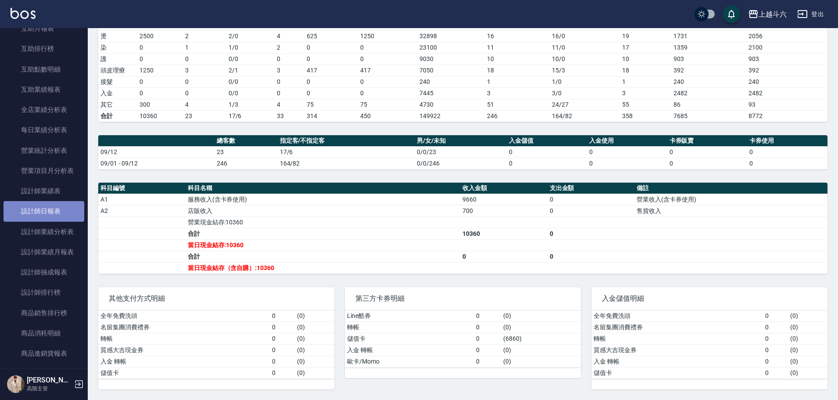
click at [68, 208] on link "設計師日報表" at bounding box center [44, 211] width 81 height 20
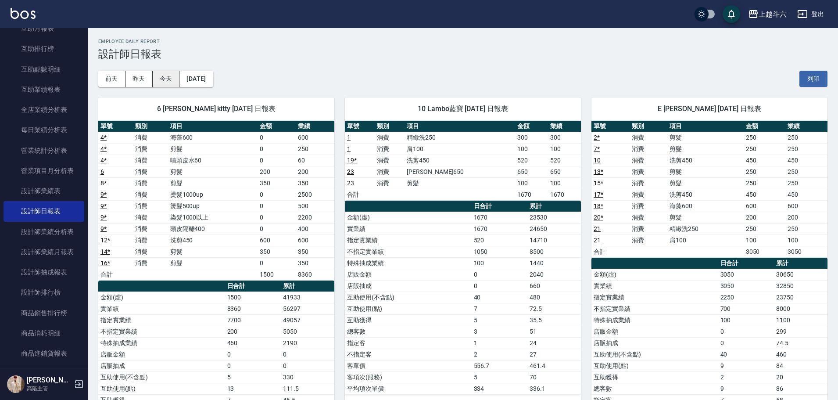
click at [169, 79] on button "今天" at bounding box center [166, 79] width 27 height 16
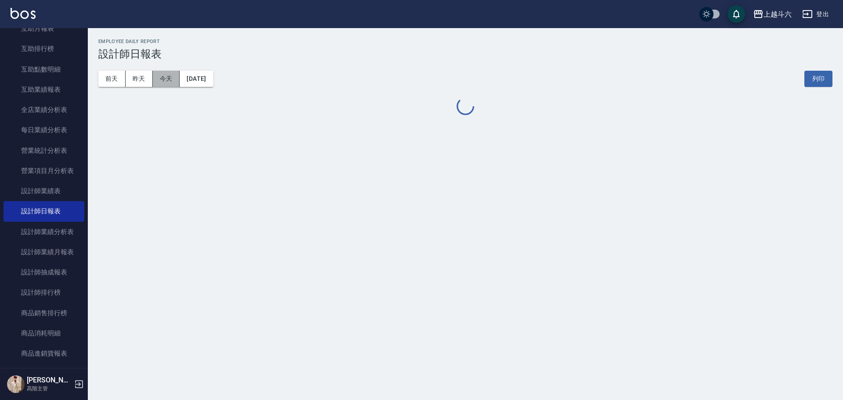
click at [169, 79] on button "今天" at bounding box center [166, 79] width 27 height 16
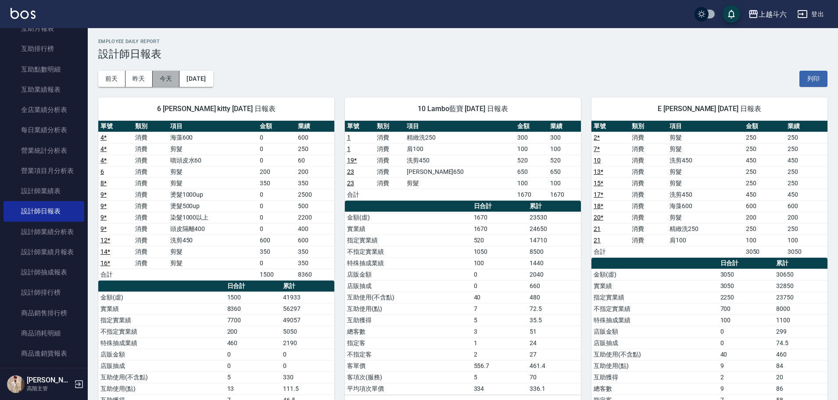
click at [169, 79] on button "今天" at bounding box center [166, 79] width 27 height 16
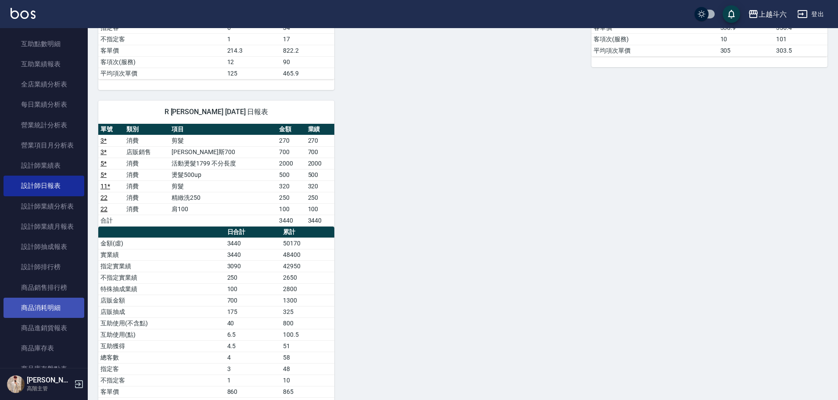
scroll to position [501, 0]
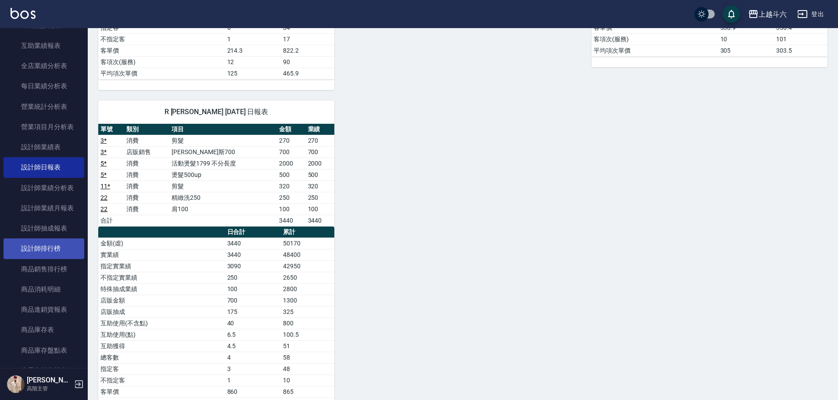
click at [68, 246] on link "設計師排行榜" at bounding box center [44, 248] width 81 height 20
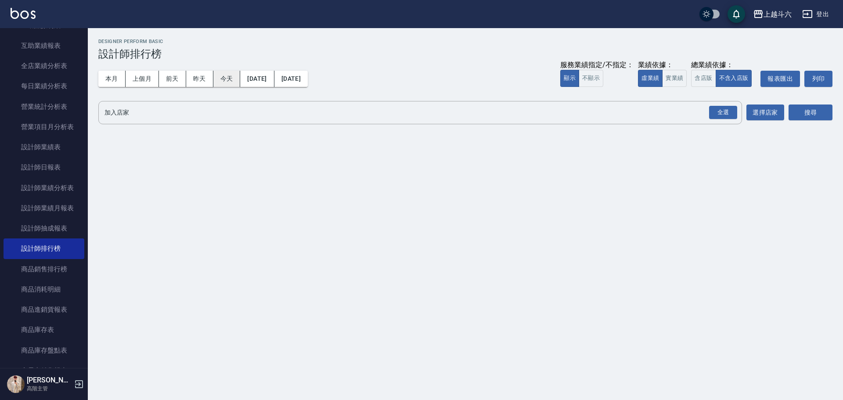
click at [219, 78] on button "今天" at bounding box center [226, 79] width 27 height 16
drag, startPoint x: 672, startPoint y: 76, endPoint x: 700, endPoint y: 85, distance: 29.4
click at [672, 76] on button "實業績" at bounding box center [674, 78] width 25 height 17
drag, startPoint x: 725, startPoint y: 111, endPoint x: 790, endPoint y: 114, distance: 65.5
click at [729, 113] on div "全選" at bounding box center [723, 113] width 28 height 14
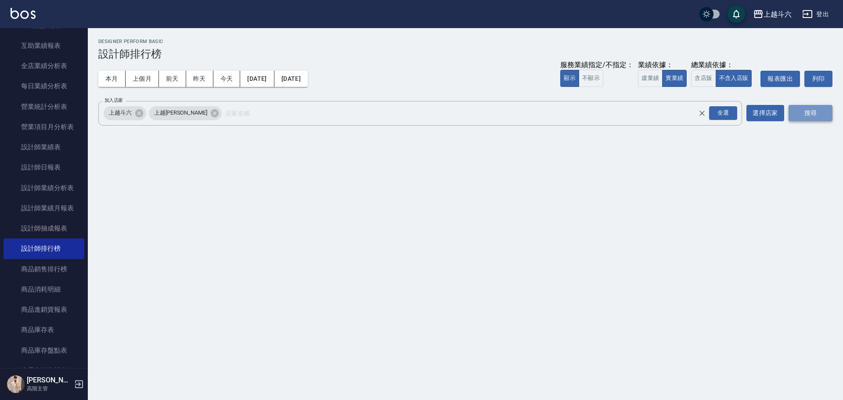
click at [811, 114] on button "搜尋" at bounding box center [810, 113] width 44 height 16
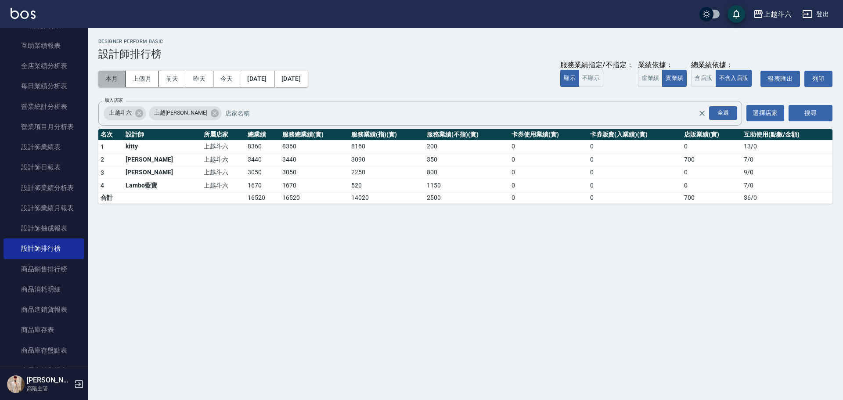
click at [115, 79] on button "本月" at bounding box center [111, 79] width 27 height 16
click at [145, 78] on button "上個月" at bounding box center [142, 79] width 33 height 16
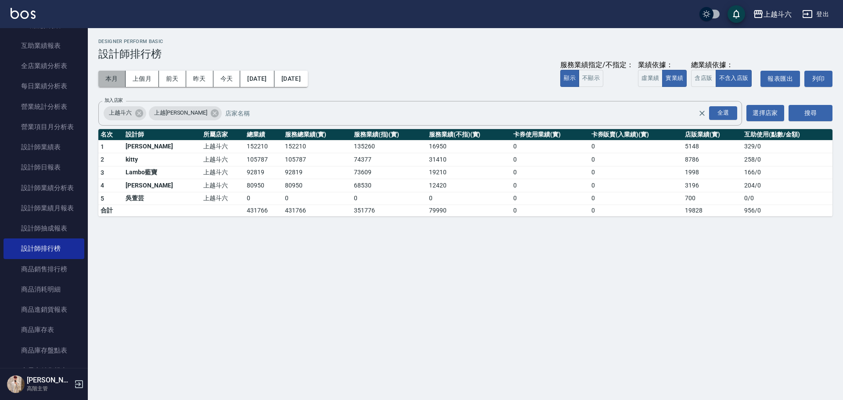
click at [111, 83] on button "本月" at bounding box center [111, 79] width 27 height 16
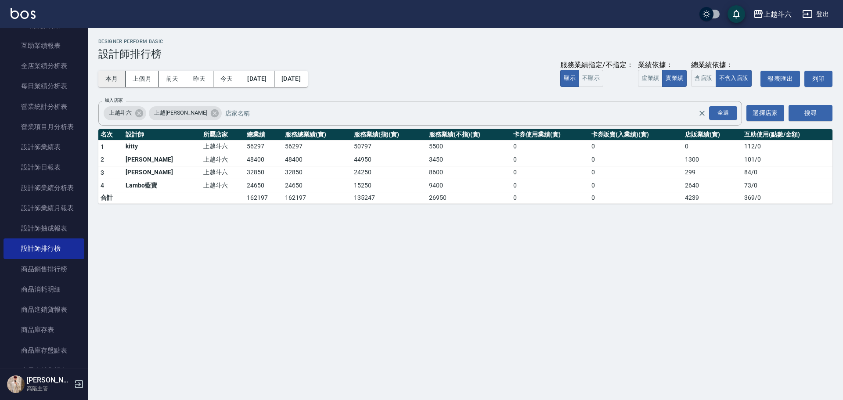
click at [109, 78] on button "本月" at bounding box center [111, 79] width 27 height 16
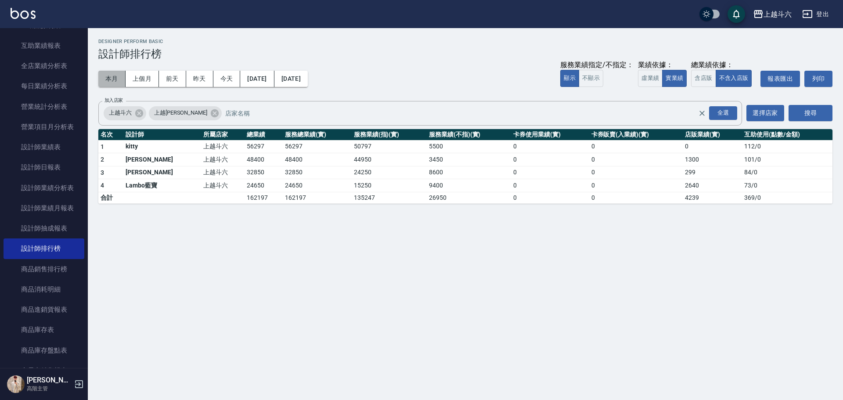
click at [109, 78] on button "本月" at bounding box center [111, 79] width 27 height 16
click at [233, 82] on button "今天" at bounding box center [226, 79] width 27 height 16
click at [36, 13] on div "上越斗六 登出" at bounding box center [421, 14] width 843 height 28
click at [33, 13] on img at bounding box center [23, 13] width 25 height 11
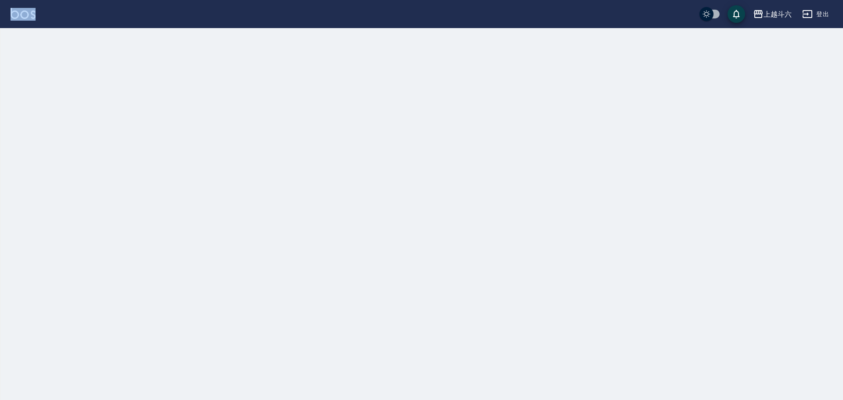
click at [33, 13] on div "上越斗六 登出" at bounding box center [421, 14] width 843 height 28
click at [33, 13] on img at bounding box center [23, 13] width 25 height 11
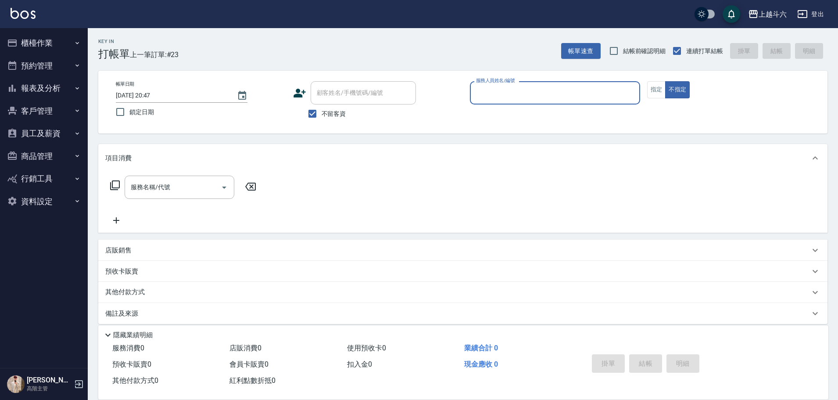
click at [55, 88] on button "報表及分析" at bounding box center [44, 88] width 81 height 23
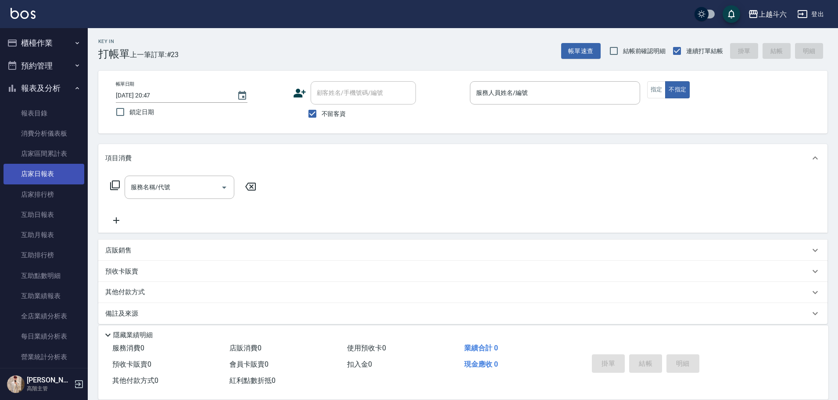
click at [65, 167] on link "店家日報表" at bounding box center [44, 174] width 81 height 20
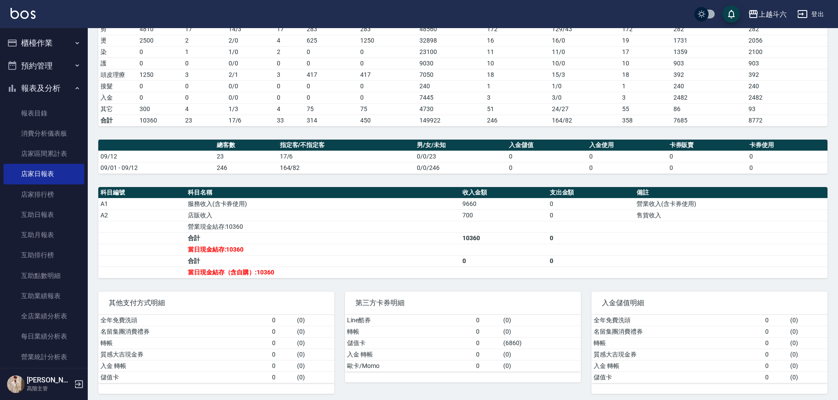
scroll to position [158, 0]
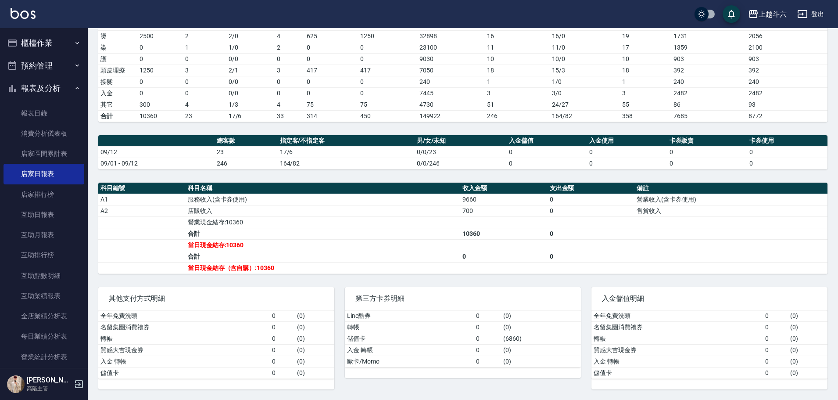
click at [39, 37] on button "櫃檯作業" at bounding box center [44, 43] width 81 height 23
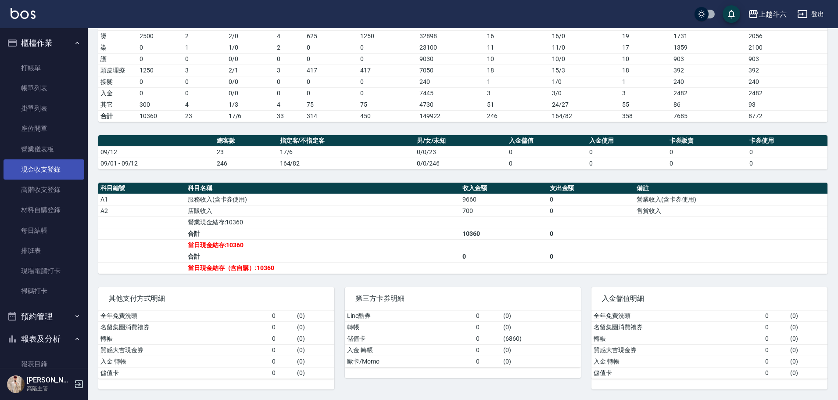
click at [63, 164] on link "現金收支登錄" at bounding box center [44, 169] width 81 height 20
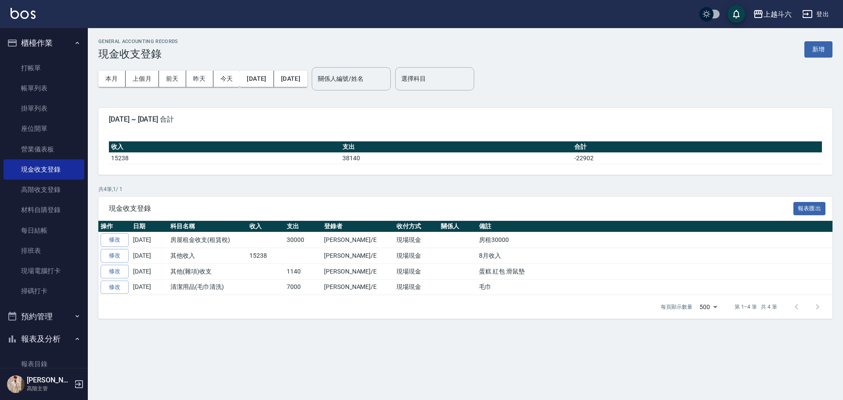
click at [819, 51] on button "新增" at bounding box center [818, 49] width 28 height 16
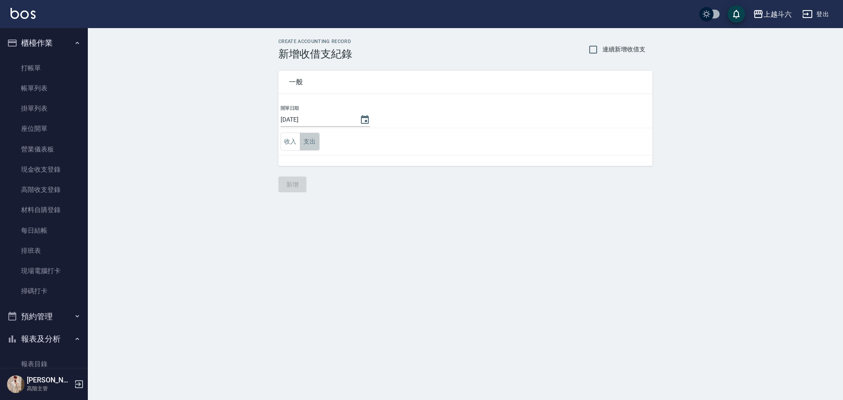
click at [314, 142] on button "支出" at bounding box center [310, 142] width 20 height 18
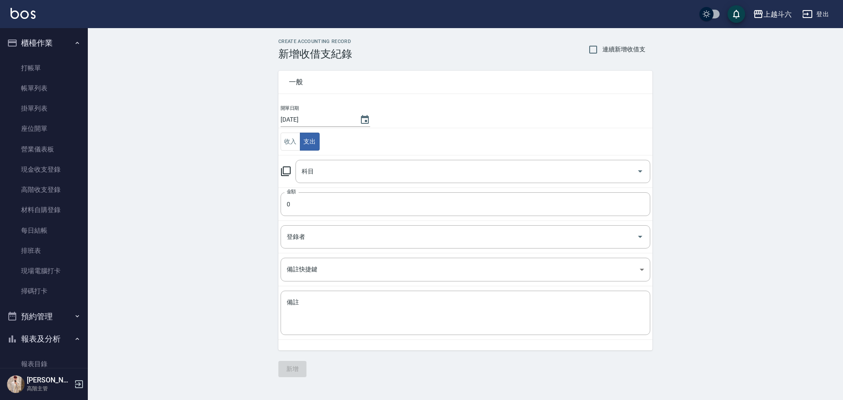
click at [353, 174] on input "科目" at bounding box center [466, 171] width 334 height 15
type input "ㄍ"
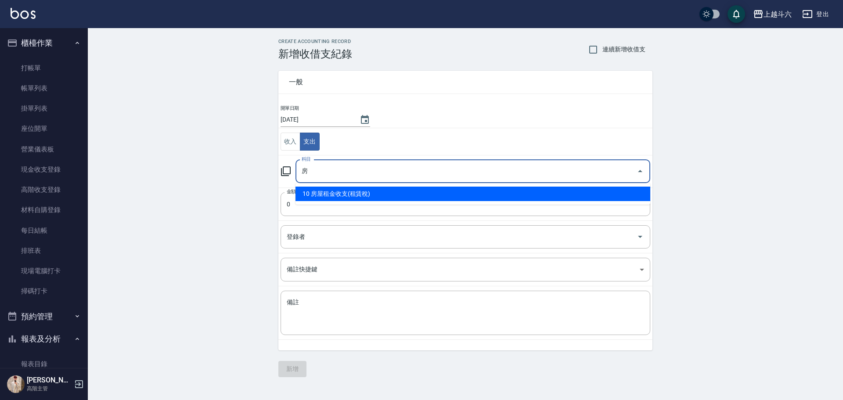
type input "10 房屋租金收支(租賃稅)"
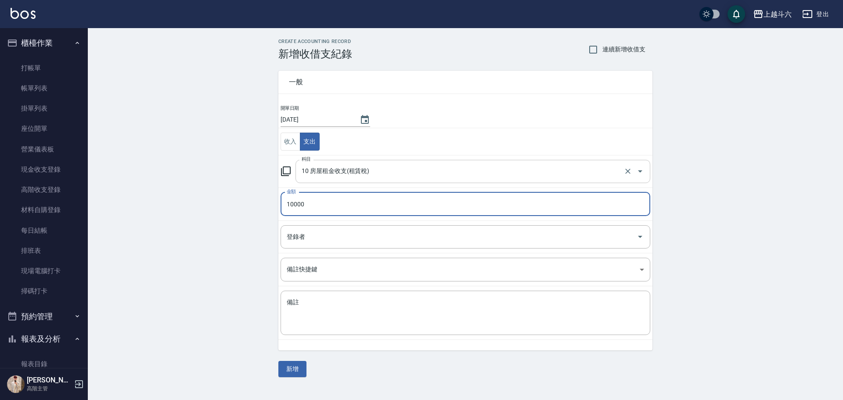
type input "10000"
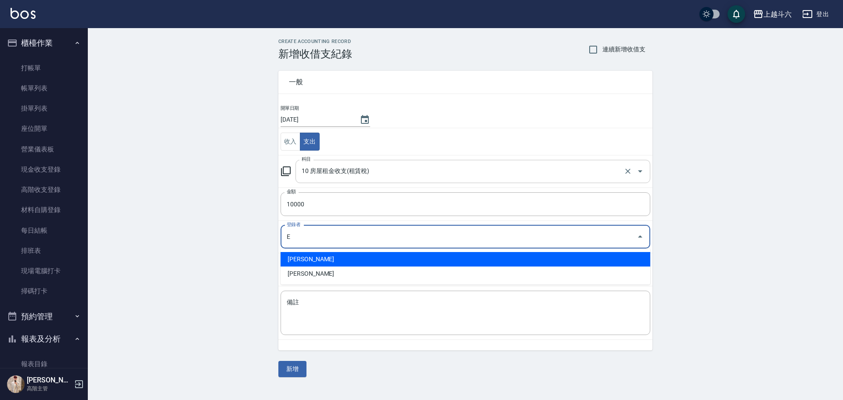
type input "[PERSON_NAME]"
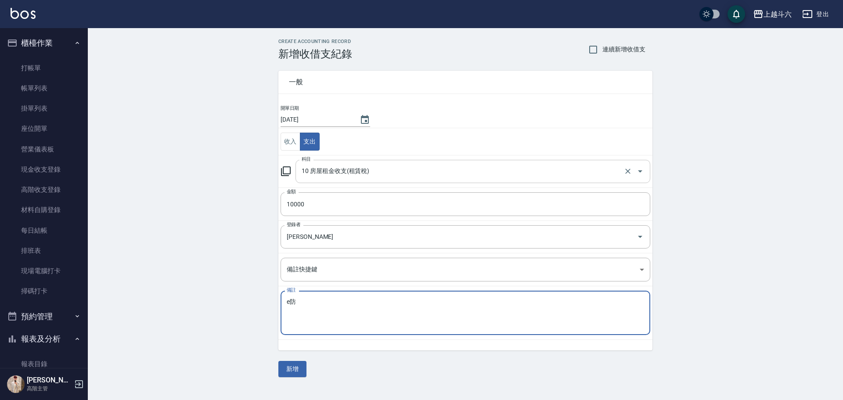
type textarea "e"
type textarea "房租10000"
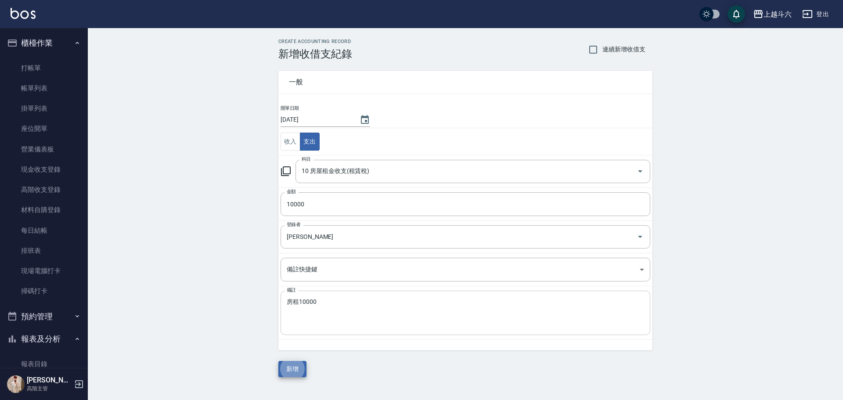
click at [344, 307] on textarea "房租10000" at bounding box center [465, 313] width 357 height 30
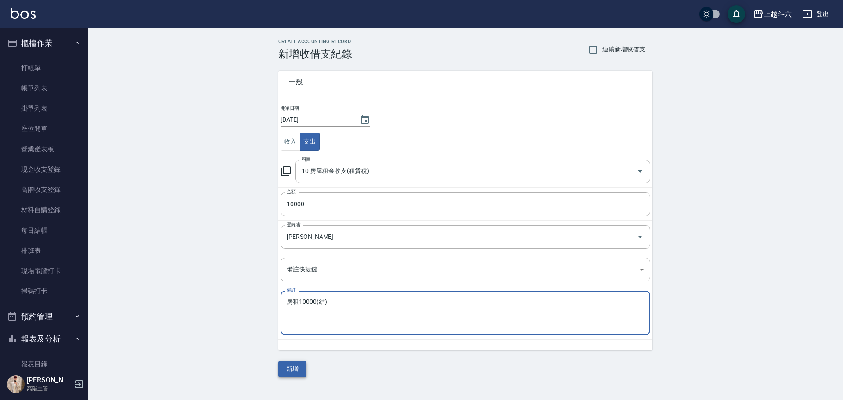
type textarea "房租10000(結)"
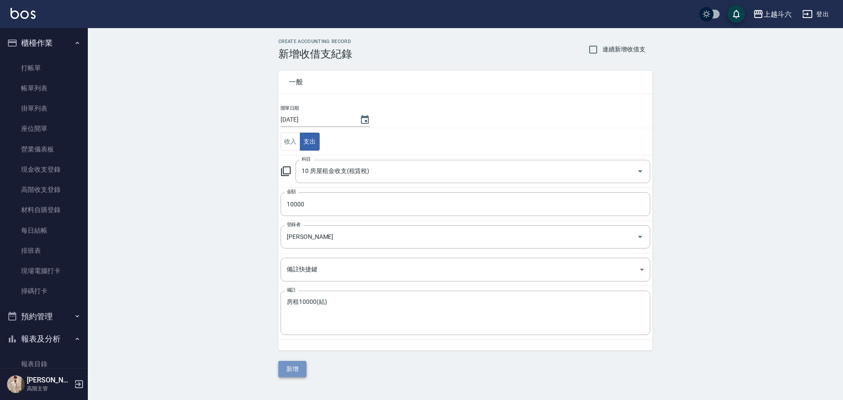
click at [302, 370] on button "新增" at bounding box center [292, 369] width 28 height 16
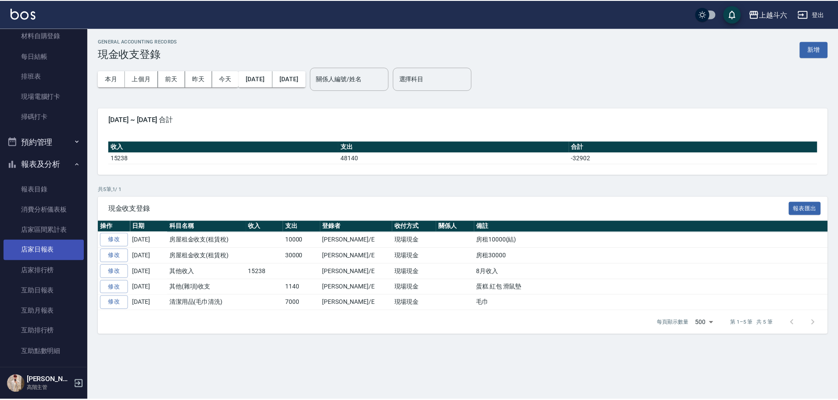
scroll to position [176, 0]
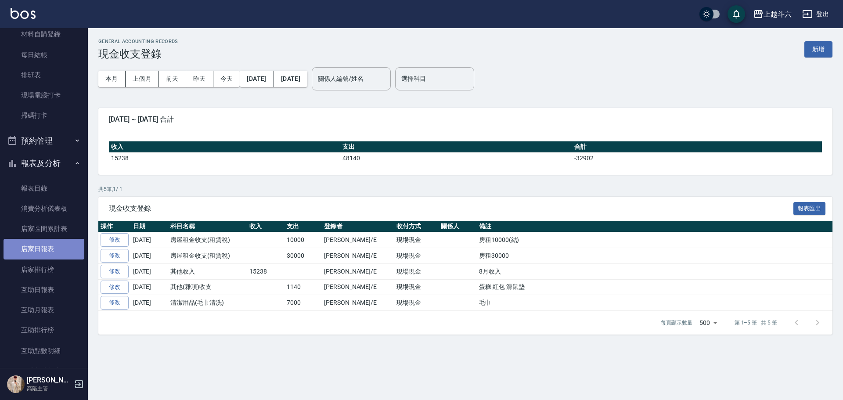
click at [57, 254] on link "店家日報表" at bounding box center [44, 249] width 81 height 20
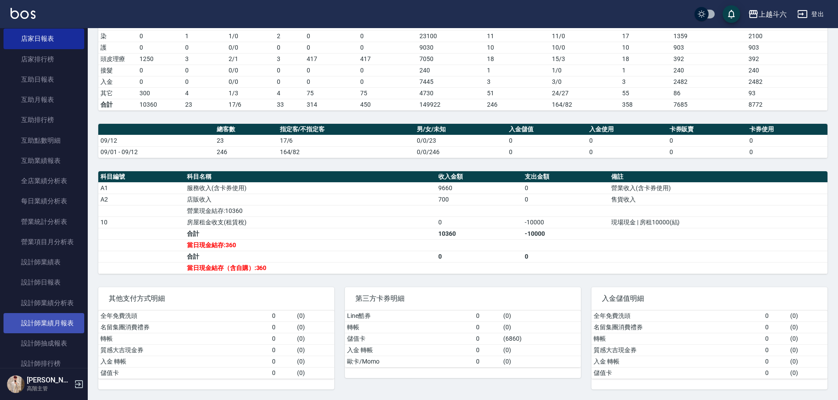
scroll to position [483, 0]
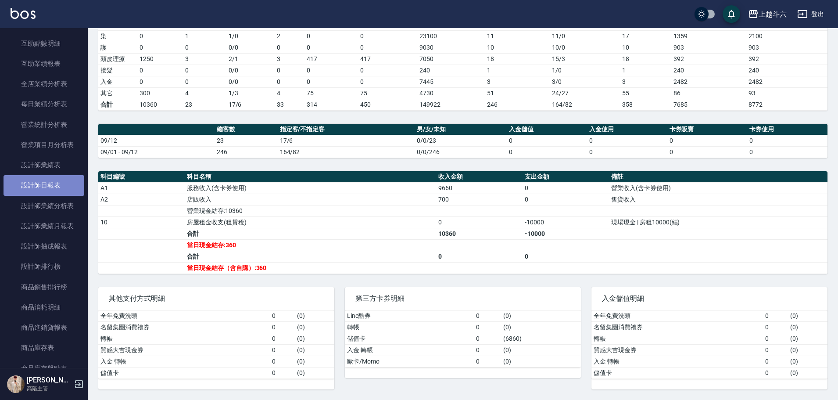
click at [51, 182] on link "設計師日報表" at bounding box center [44, 185] width 81 height 20
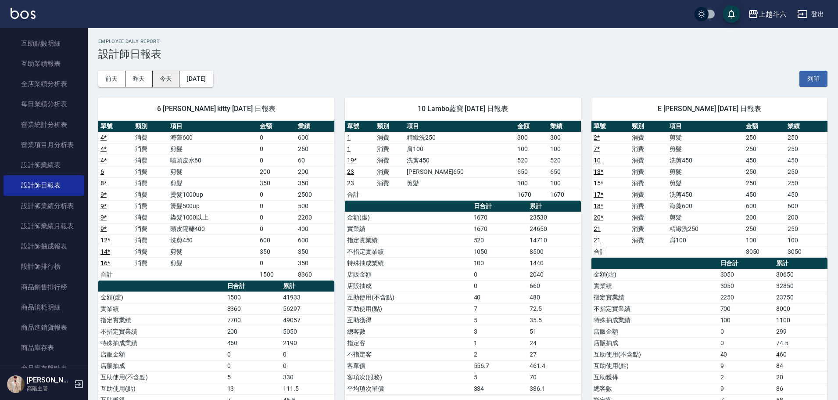
click at [163, 79] on button "今天" at bounding box center [166, 79] width 27 height 16
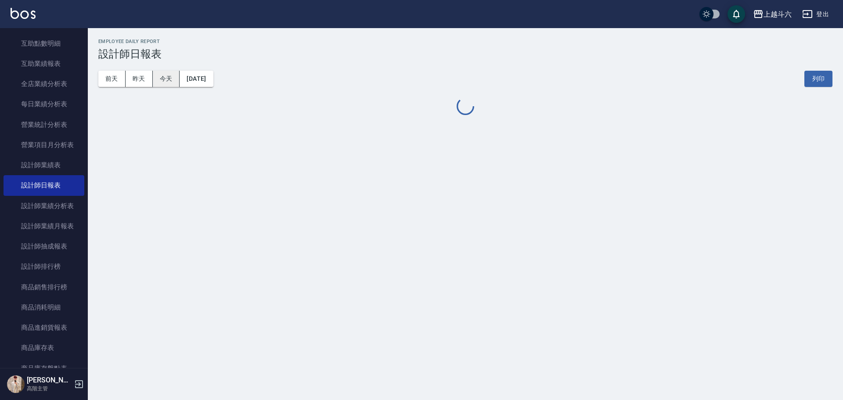
click at [163, 79] on button "今天" at bounding box center [166, 79] width 27 height 16
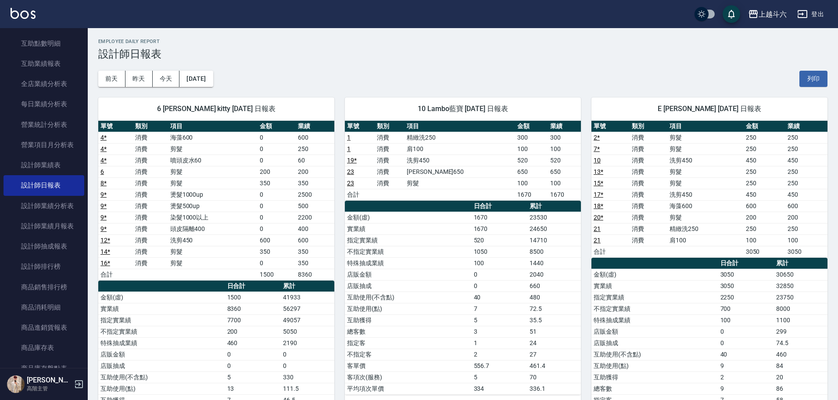
click at [21, 14] on img at bounding box center [23, 13] width 25 height 11
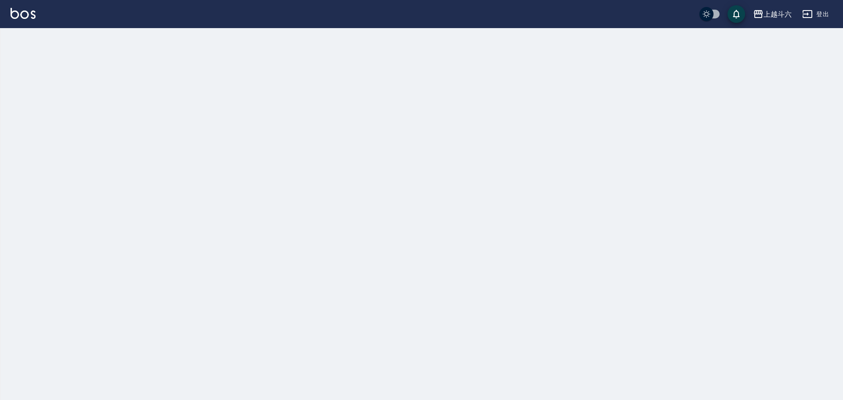
click at [21, 14] on img at bounding box center [23, 13] width 25 height 11
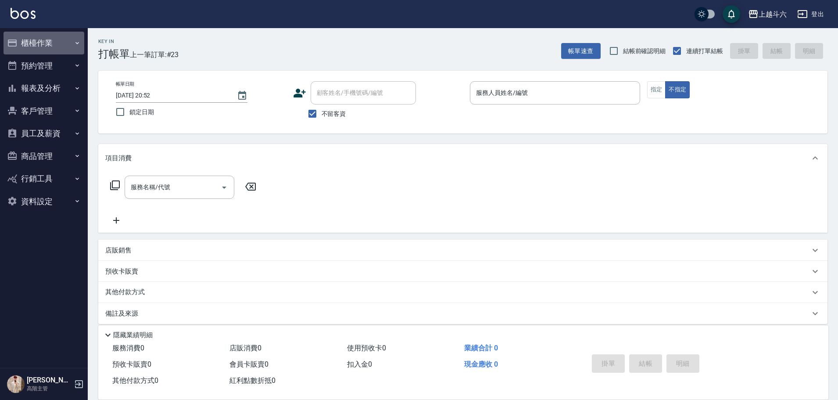
click at [43, 42] on button "櫃檯作業" at bounding box center [44, 43] width 81 height 23
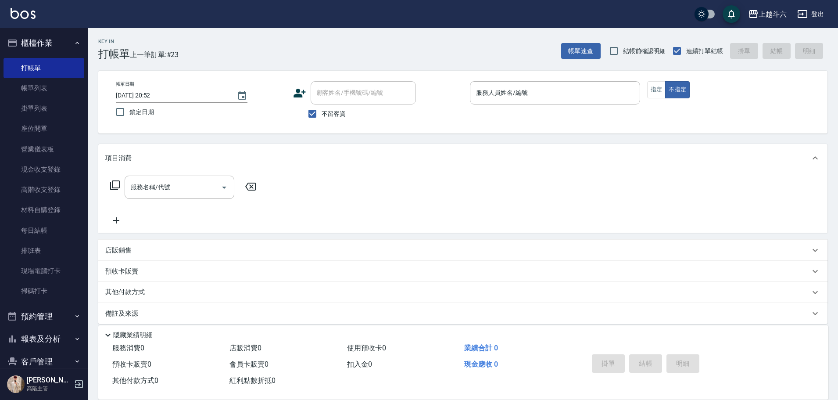
click at [43, 32] on button "櫃檯作業" at bounding box center [44, 43] width 81 height 23
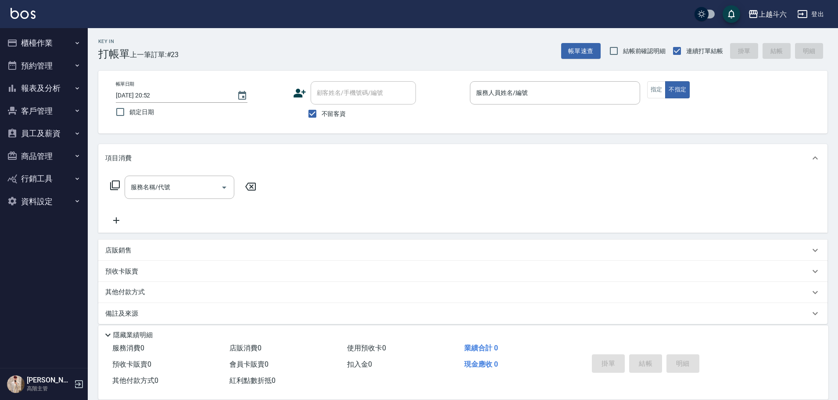
click at [38, 66] on button "預約管理" at bounding box center [44, 65] width 81 height 23
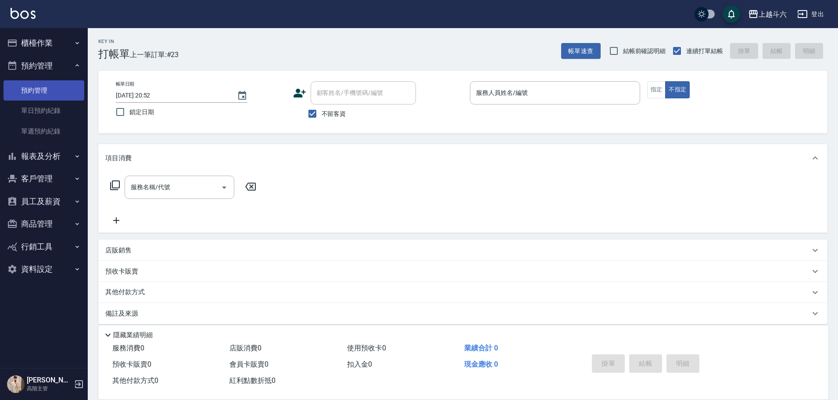
click at [38, 94] on link "預約管理" at bounding box center [44, 90] width 81 height 20
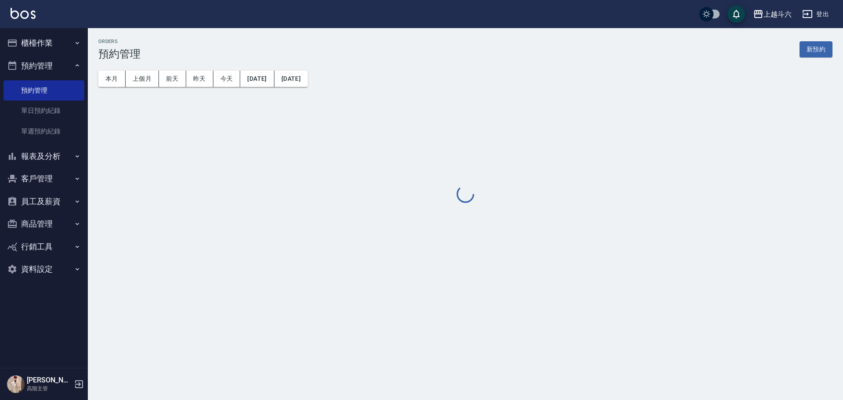
click at [42, 154] on button "報表及分析" at bounding box center [44, 156] width 81 height 23
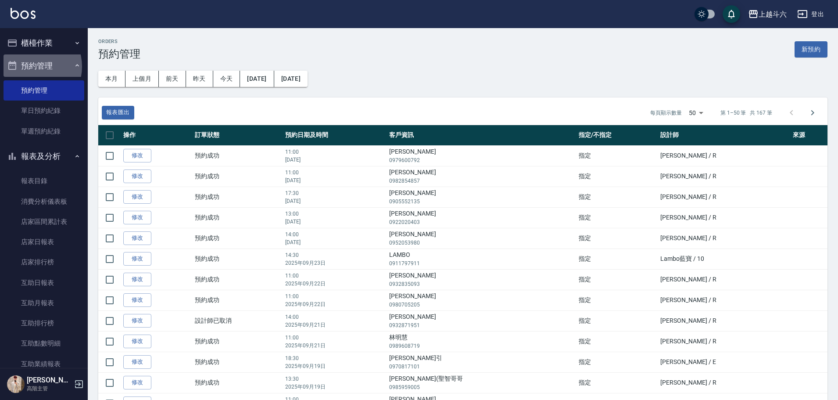
click at [29, 66] on button "預約管理" at bounding box center [44, 65] width 81 height 23
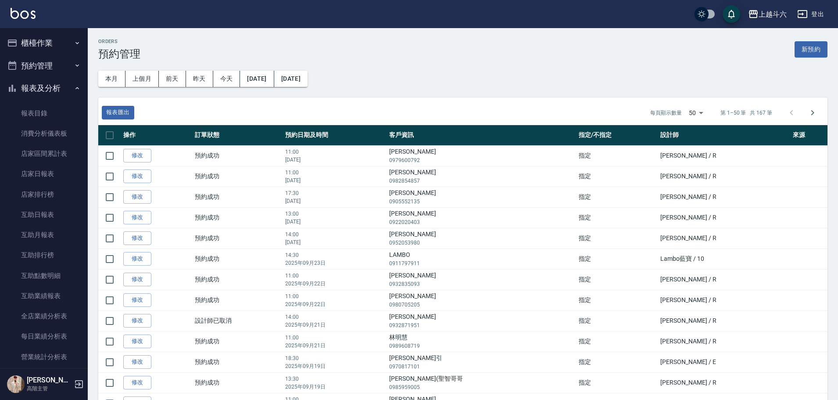
click at [35, 45] on button "櫃檯作業" at bounding box center [44, 43] width 81 height 23
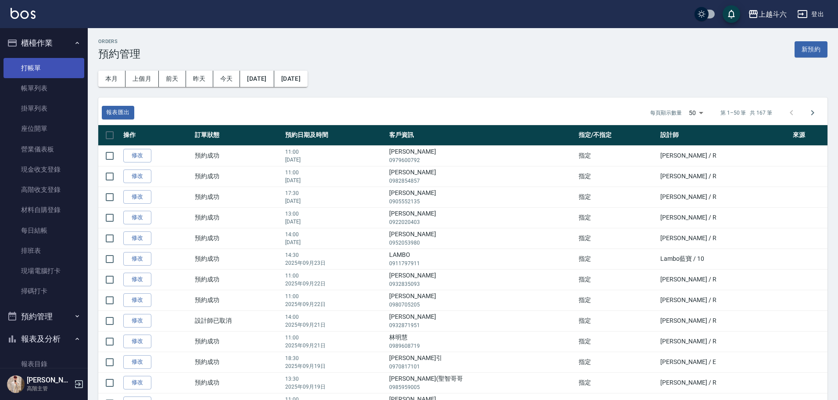
click at [44, 65] on link "打帳單" at bounding box center [44, 68] width 81 height 20
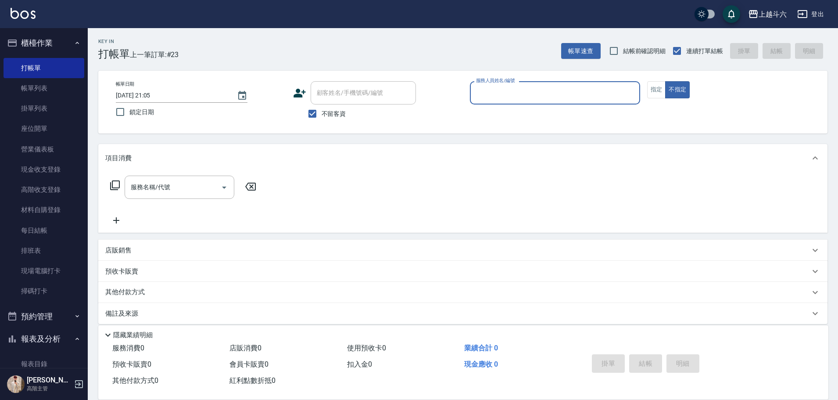
click at [25, 45] on button "櫃檯作業" at bounding box center [44, 43] width 81 height 23
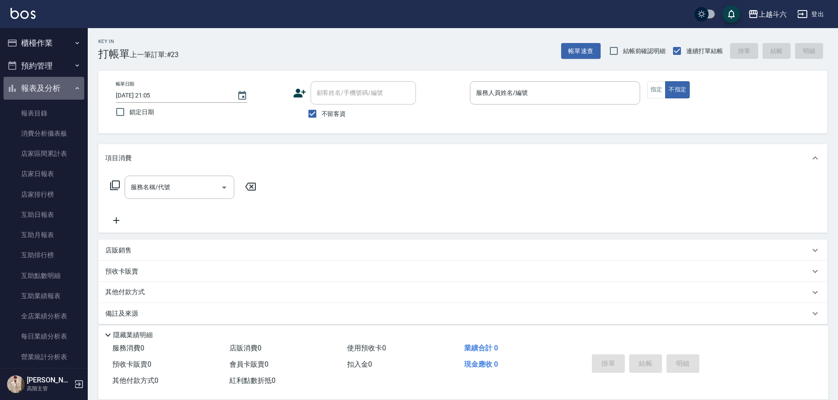
click at [50, 87] on button "報表及分析" at bounding box center [44, 88] width 81 height 23
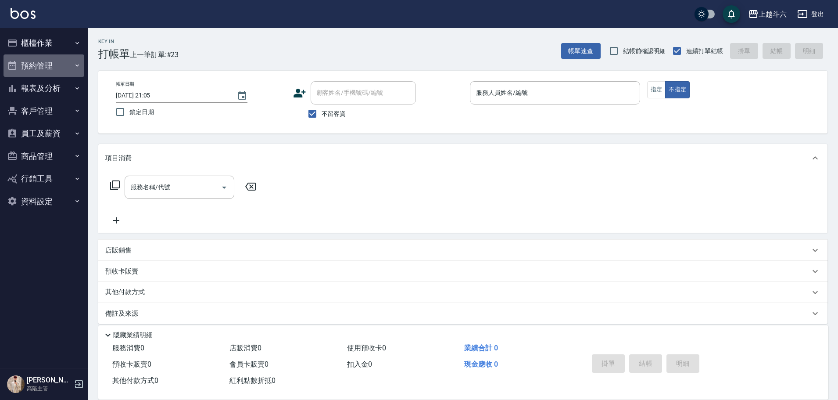
click at [34, 68] on button "預約管理" at bounding box center [44, 65] width 81 height 23
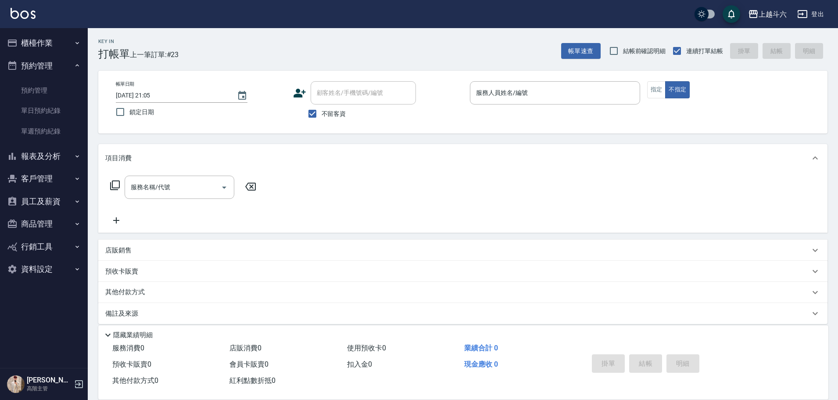
click at [817, 14] on button "登出" at bounding box center [811, 14] width 34 height 16
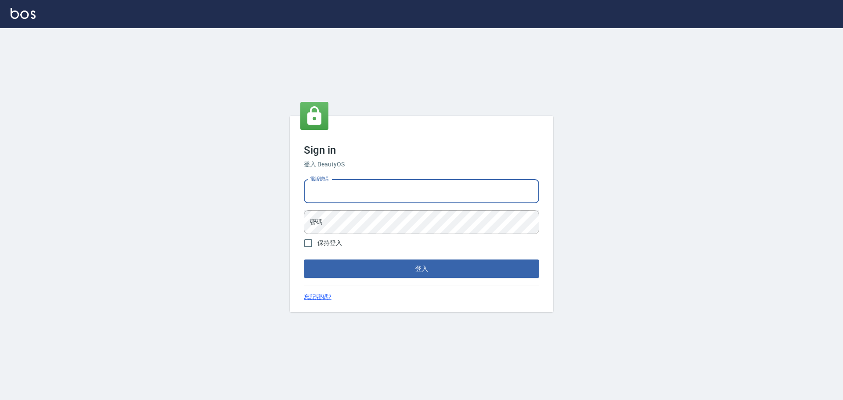
type input "5371198"
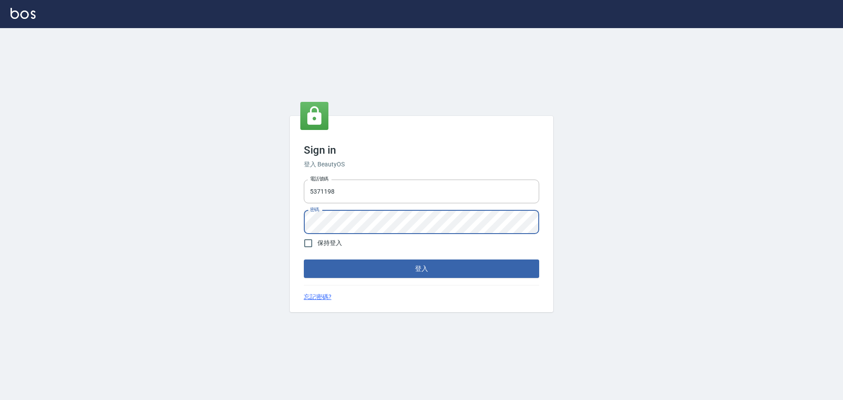
click at [304, 259] on button "登入" at bounding box center [421, 268] width 235 height 18
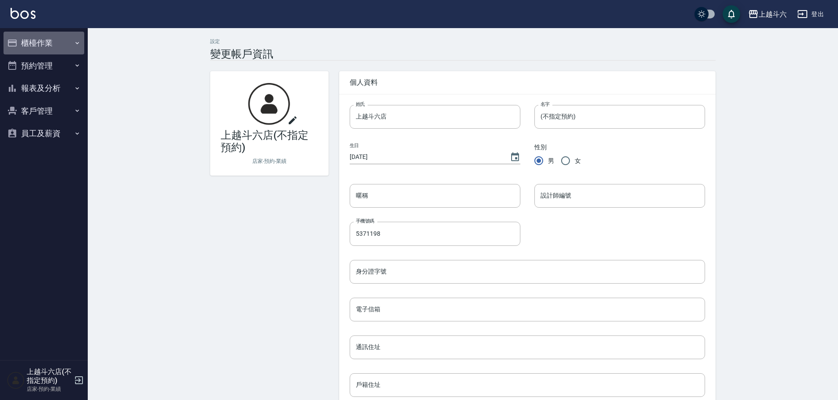
click at [48, 40] on button "櫃檯作業" at bounding box center [44, 43] width 81 height 23
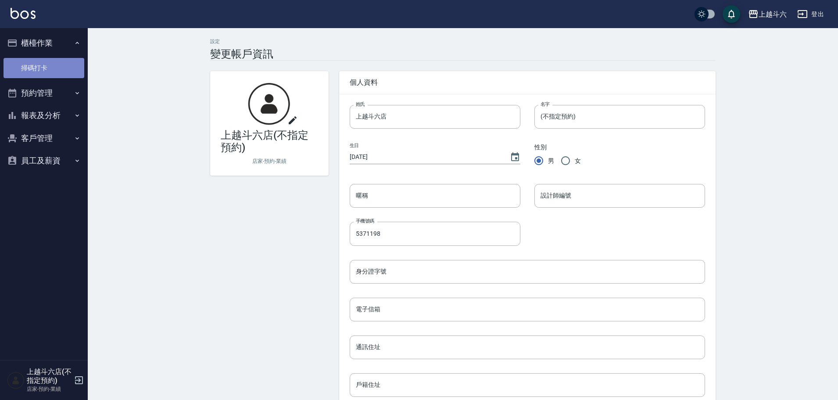
click at [47, 74] on link "掃碼打卡" at bounding box center [44, 68] width 81 height 20
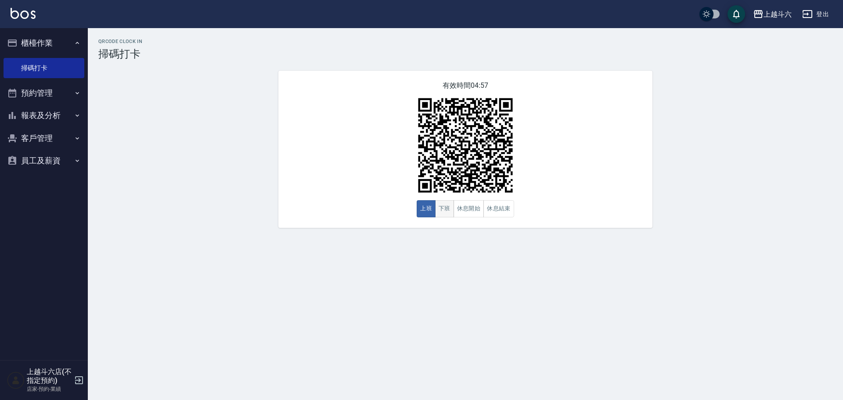
click at [444, 212] on button "下班" at bounding box center [444, 208] width 19 height 17
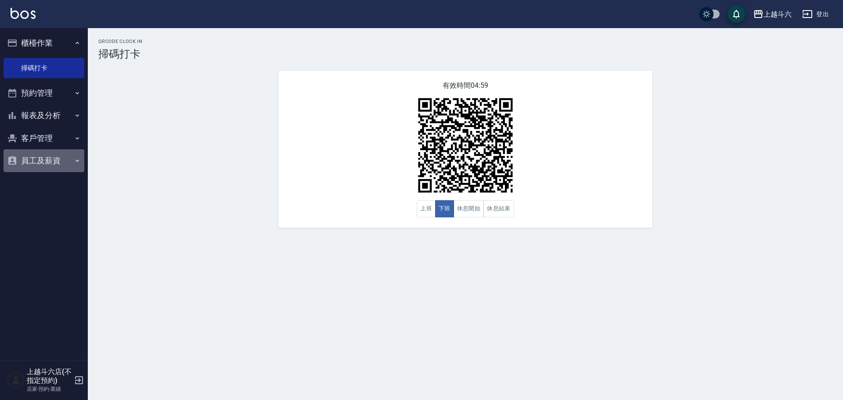
click at [23, 156] on button "員工及薪資" at bounding box center [44, 160] width 81 height 23
click at [44, 184] on link "全店打卡記錄" at bounding box center [44, 186] width 81 height 20
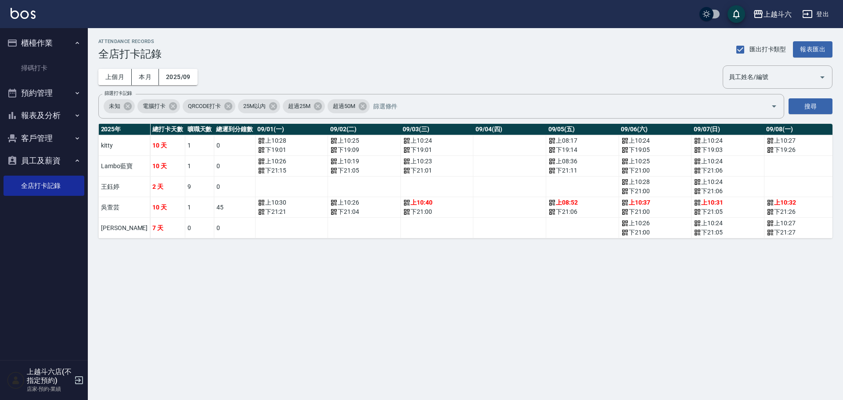
click at [38, 36] on button "櫃檯作業" at bounding box center [44, 43] width 81 height 23
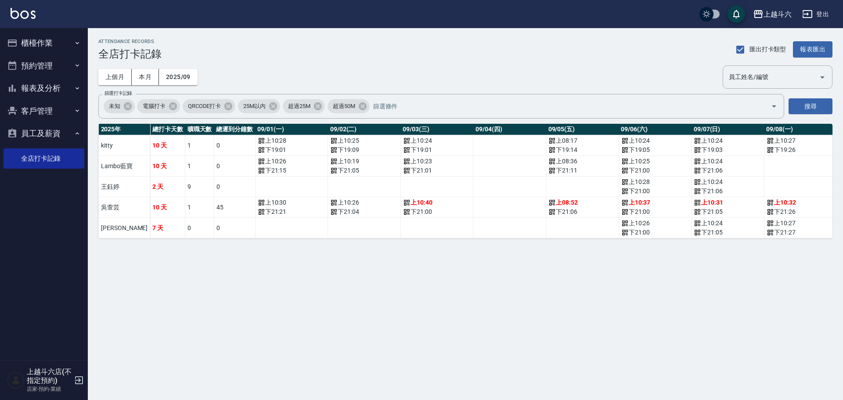
click at [59, 46] on button "櫃檯作業" at bounding box center [44, 43] width 81 height 23
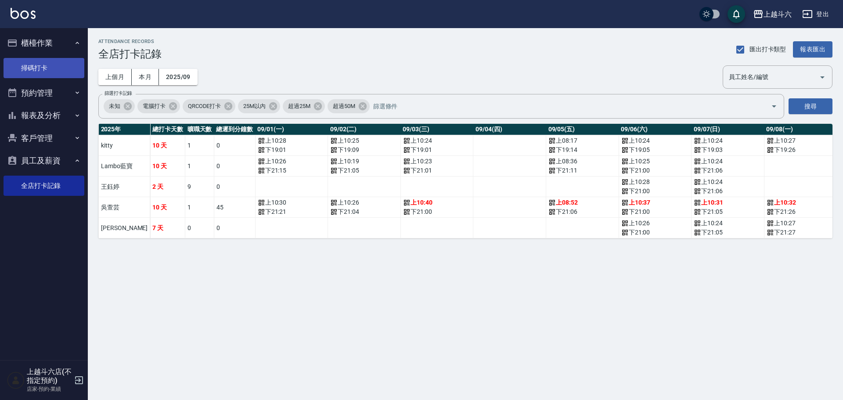
click at [57, 72] on link "掃碼打卡" at bounding box center [44, 68] width 81 height 20
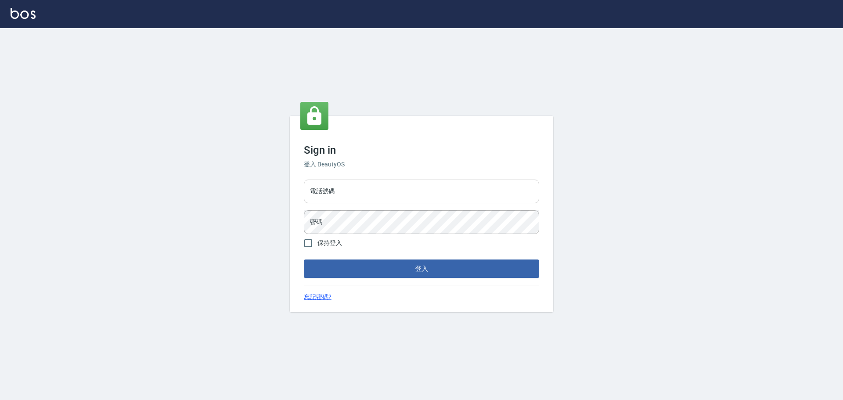
drag, startPoint x: 0, startPoint y: 0, endPoint x: 382, endPoint y: 199, distance: 430.9
click at [382, 199] on input "電話號碼" at bounding box center [421, 191] width 235 height 24
type input "0989189977"
click at [304, 259] on button "登入" at bounding box center [421, 268] width 235 height 18
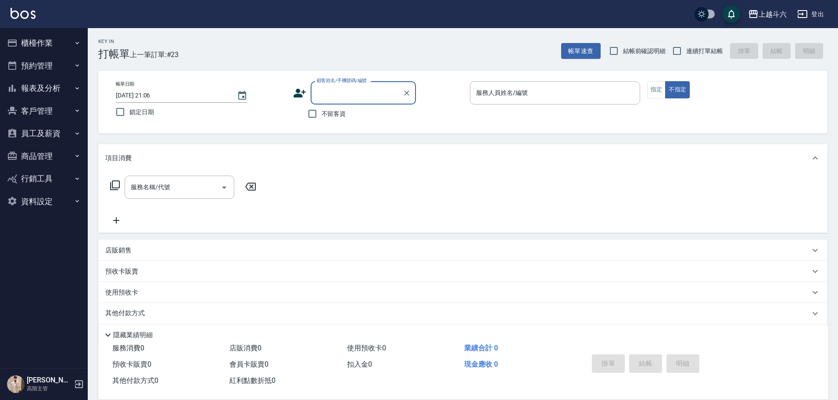
click at [332, 110] on span "不留客資" at bounding box center [334, 113] width 25 height 9
click at [322, 110] on input "不留客資" at bounding box center [312, 113] width 18 height 18
checkbox input "true"
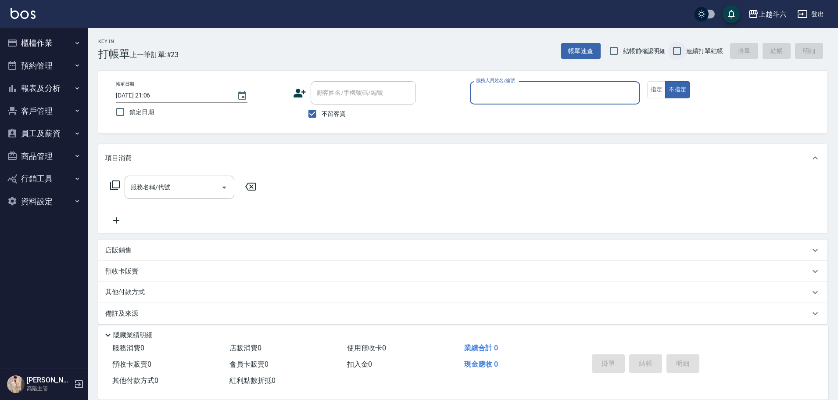
click at [678, 50] on input "連續打單結帳" at bounding box center [677, 51] width 18 height 18
checkbox input "true"
click at [580, 95] on input "服務人員姓名/編號" at bounding box center [555, 92] width 162 height 15
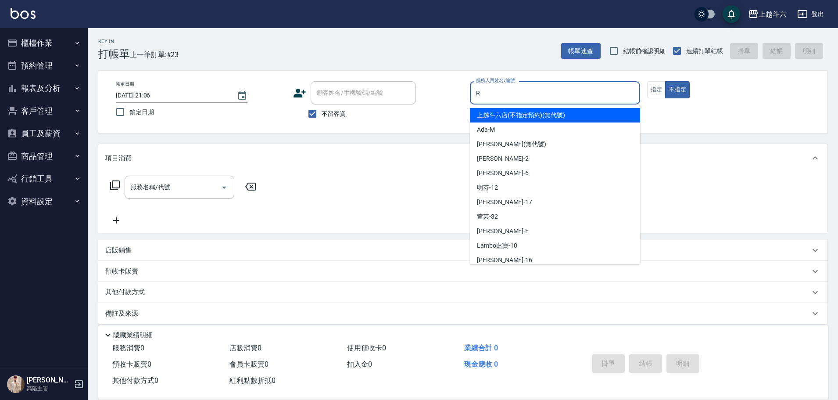
type input "R"
type button "false"
type input "[PERSON_NAME]"
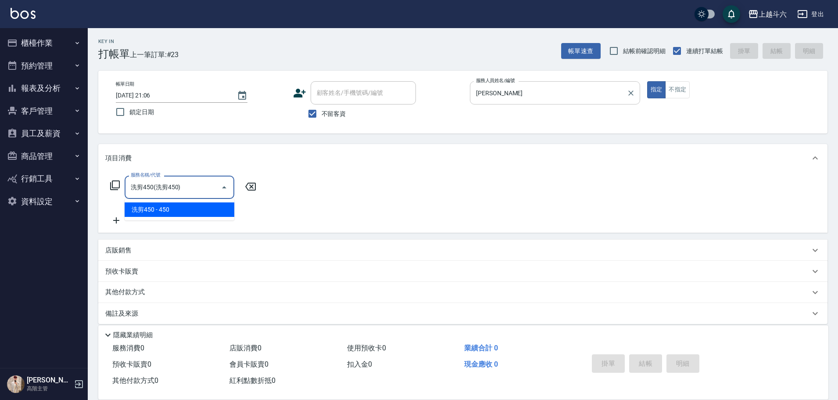
type input "洗剪450"
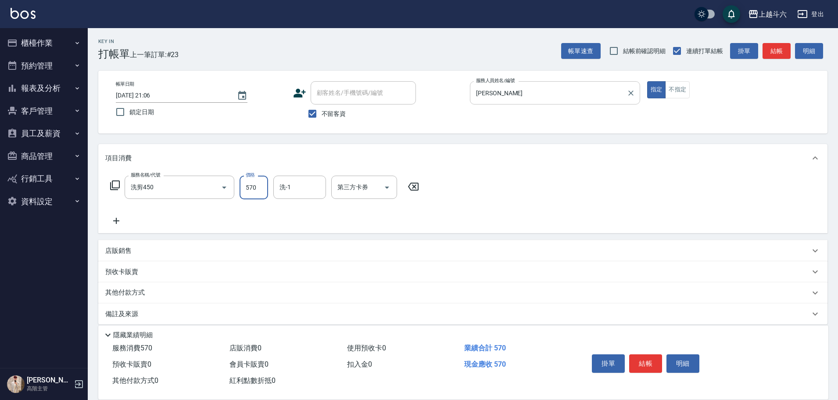
type input "570"
type input "[PERSON_NAME]"
click at [648, 359] on button "結帳" at bounding box center [645, 363] width 33 height 18
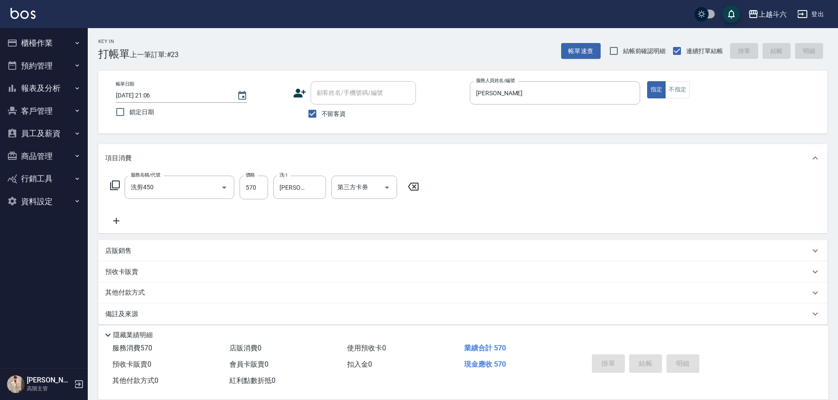
type input "2025/09/12 21:07"
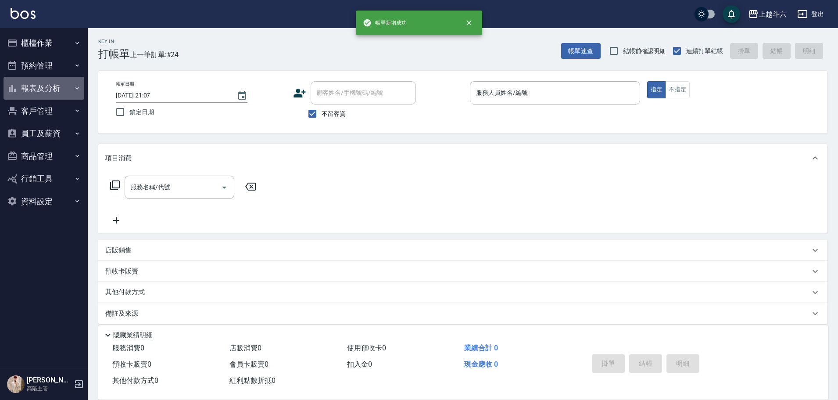
click at [67, 97] on button "報表及分析" at bounding box center [44, 88] width 81 height 23
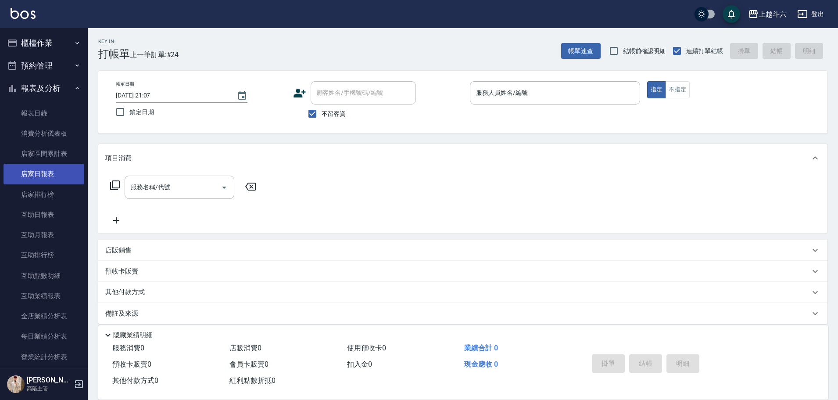
click at [65, 170] on link "店家日報表" at bounding box center [44, 174] width 81 height 20
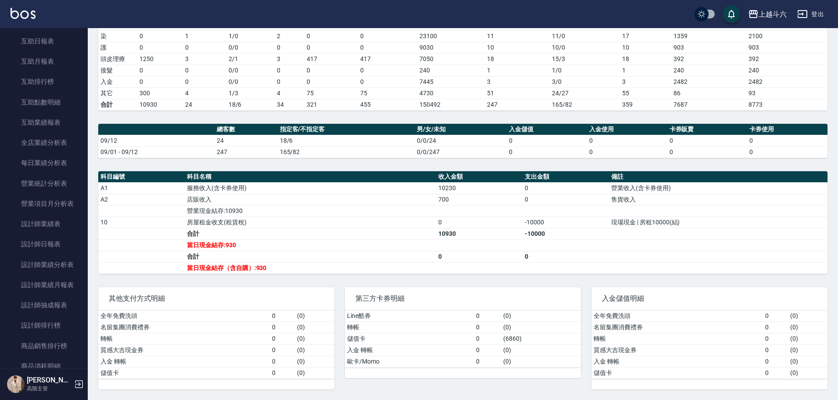
scroll to position [176, 0]
click at [64, 240] on link "設計師日報表" at bounding box center [44, 242] width 81 height 20
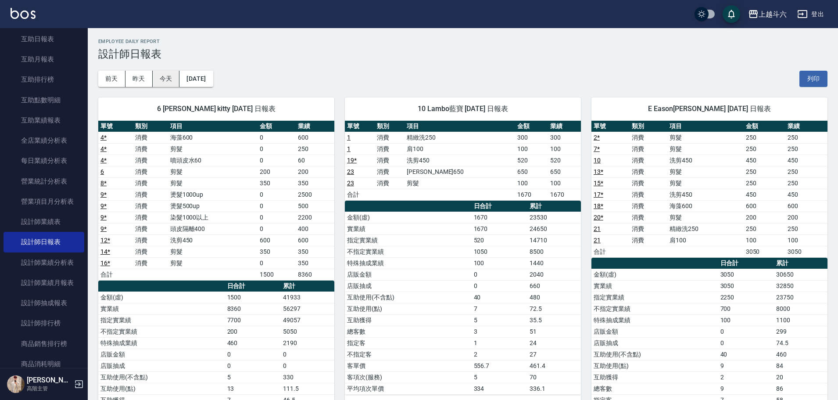
click at [167, 78] on button "今天" at bounding box center [166, 79] width 27 height 16
